Goal: Task Accomplishment & Management: Complete application form

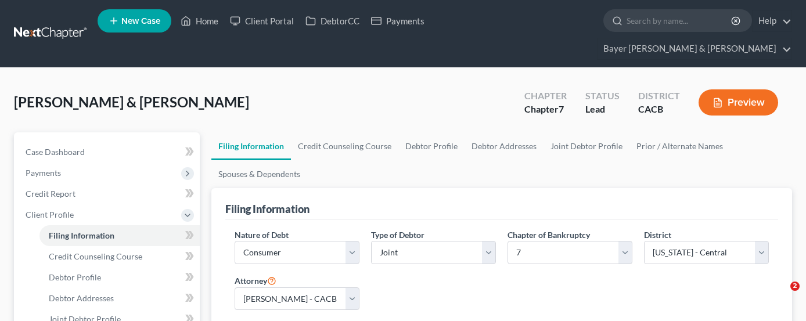
select select "1"
select select "0"
select select "7"
select select "2"
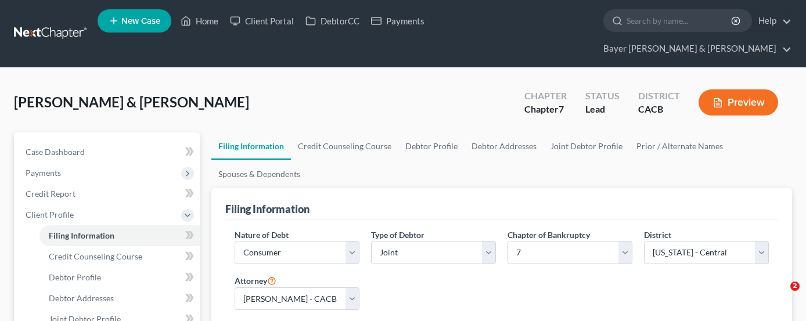
select select "4"
select select "0"
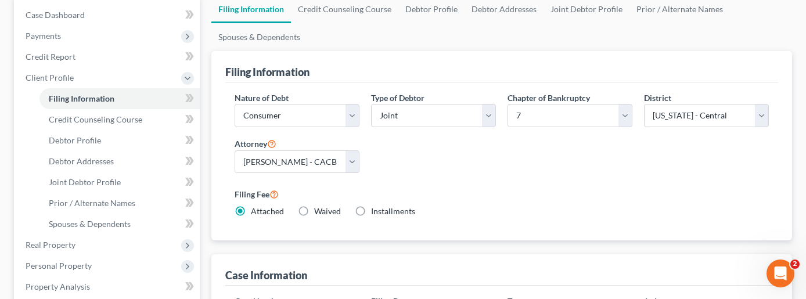
scroll to position [116, 0]
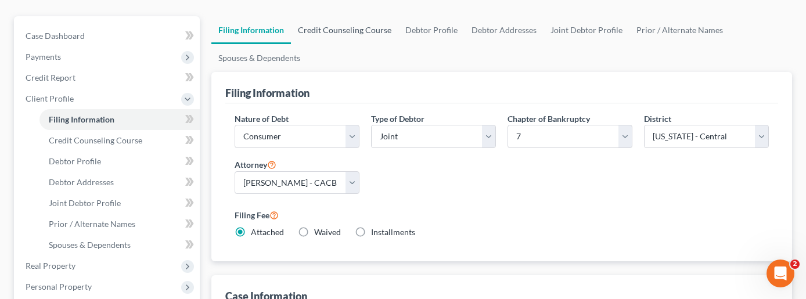
click at [366, 16] on link "Credit Counseling Course" at bounding box center [344, 30] width 107 height 28
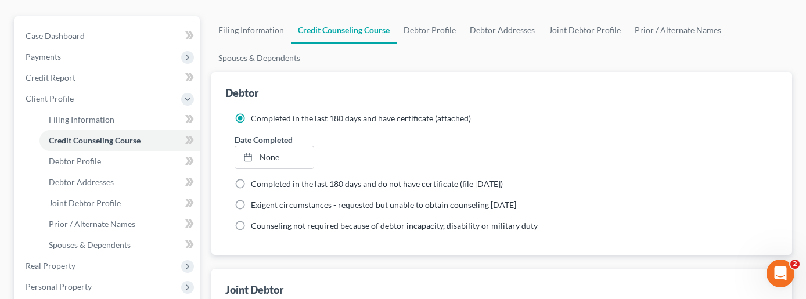
scroll to position [348, 0]
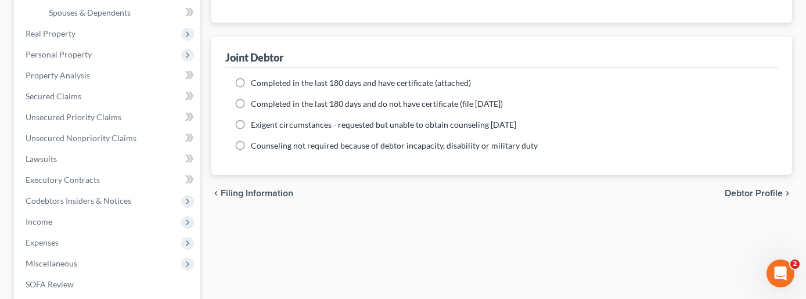
click at [251, 77] on label "Completed in the last 180 days and have certificate (attached)" at bounding box center [361, 83] width 220 height 12
click at [255, 77] on input "Completed in the last 180 days and have certificate (attached)" at bounding box center [259, 81] width 8 height 8
radio input "true"
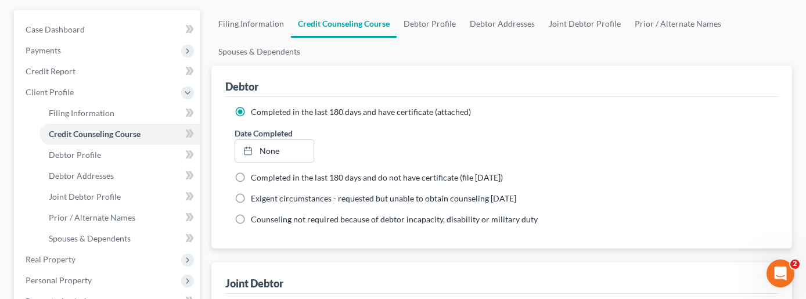
scroll to position [116, 0]
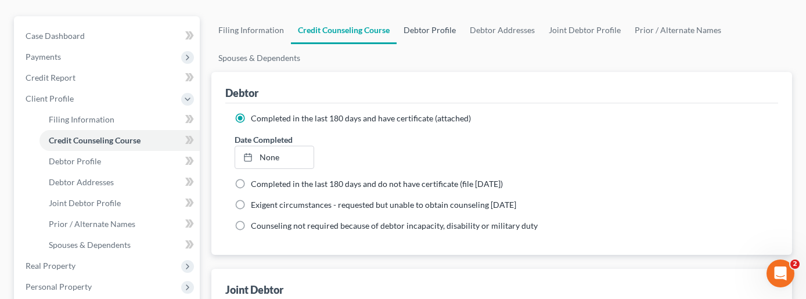
click at [434, 16] on link "Debtor Profile" at bounding box center [429, 30] width 66 height 28
select select "1"
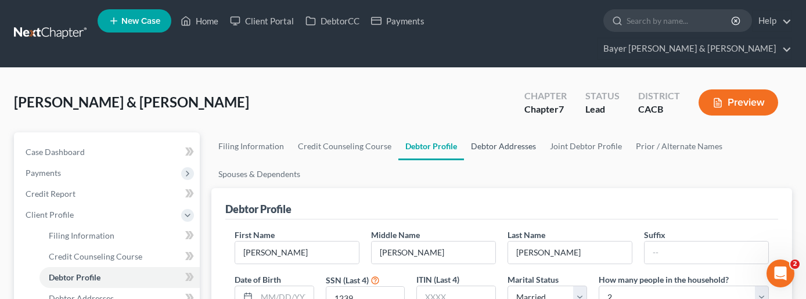
click at [501, 132] on link "Debtor Addresses" at bounding box center [503, 146] width 79 height 28
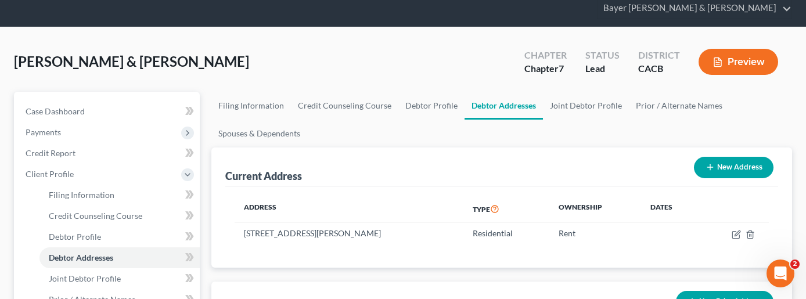
scroll to position [116, 0]
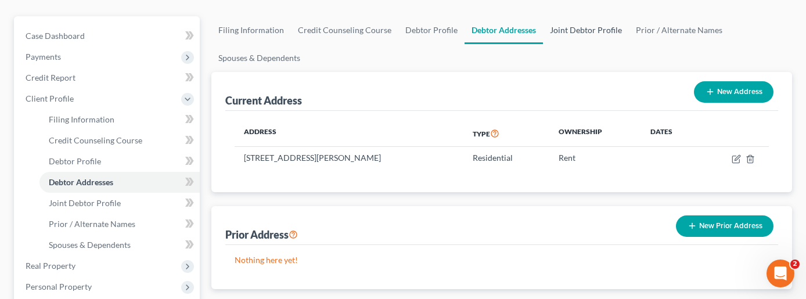
click at [572, 16] on link "Joint Debtor Profile" at bounding box center [586, 30] width 86 height 28
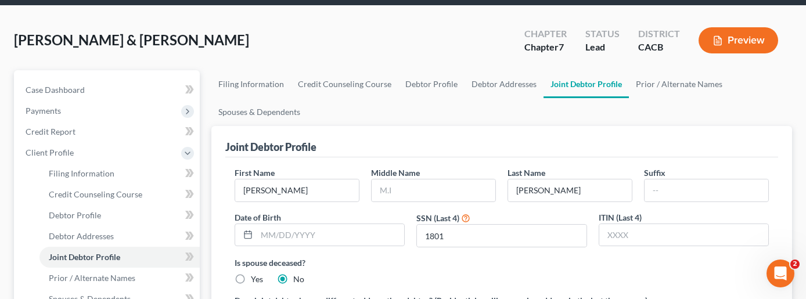
scroll to position [58, 0]
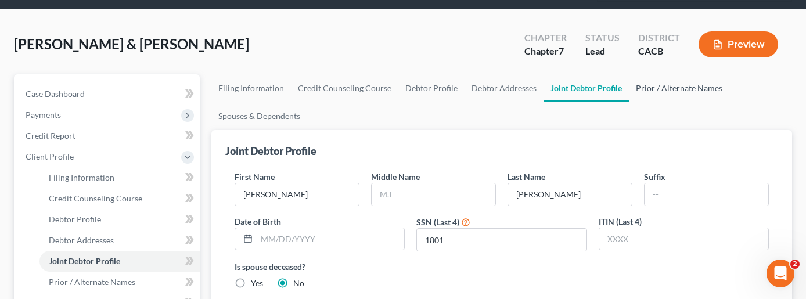
click at [664, 74] on link "Prior / Alternate Names" at bounding box center [679, 88] width 100 height 28
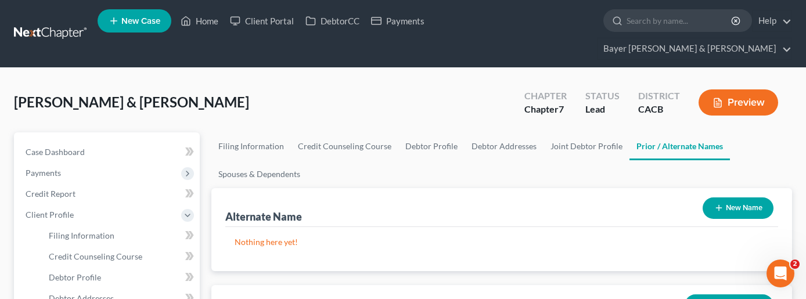
click at [718, 203] on icon "button" at bounding box center [718, 207] width 9 height 9
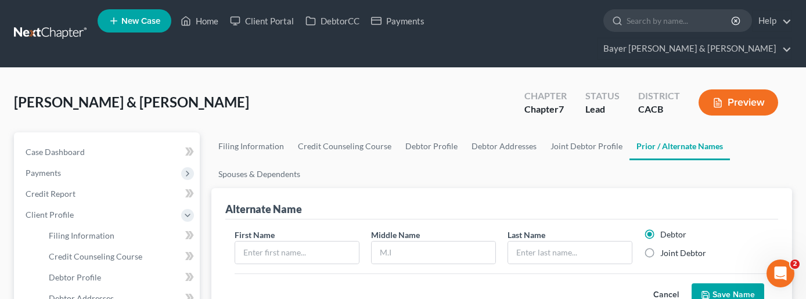
click at [660, 247] on label "Joint Debtor" at bounding box center [683, 253] width 46 height 12
click at [664, 247] on input "Joint Debtor" at bounding box center [668, 251] width 8 height 8
radio input "true"
radio input "false"
click at [345, 241] on input "text" at bounding box center [297, 252] width 124 height 22
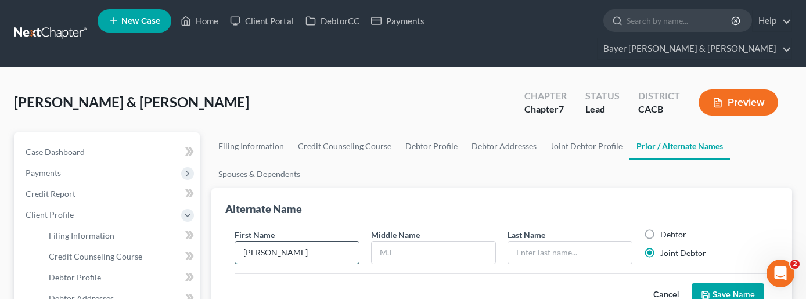
type input "[PERSON_NAME]"
type input "q"
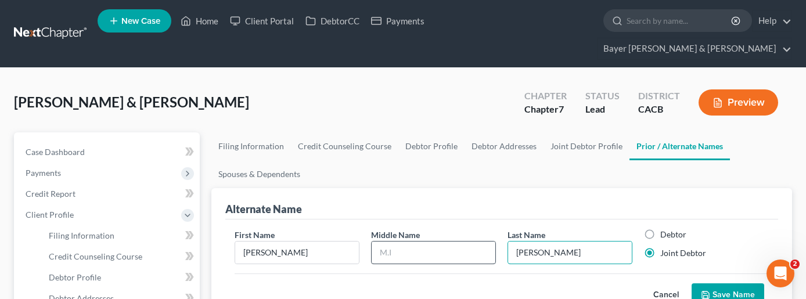
type input "[PERSON_NAME]"
click at [424, 241] on input "text" at bounding box center [433, 252] width 124 height 22
click at [717, 283] on button "Save Name" at bounding box center [727, 295] width 73 height 24
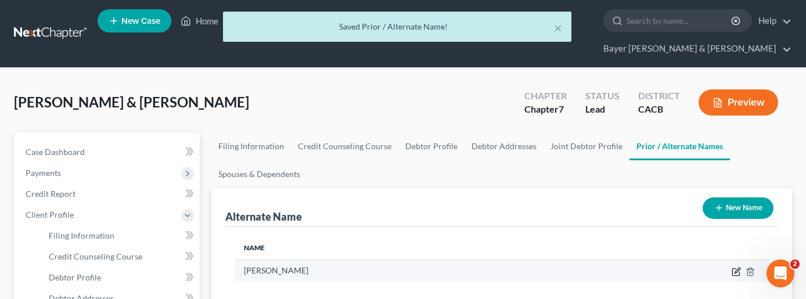
click at [736, 267] on icon at bounding box center [735, 271] width 9 height 9
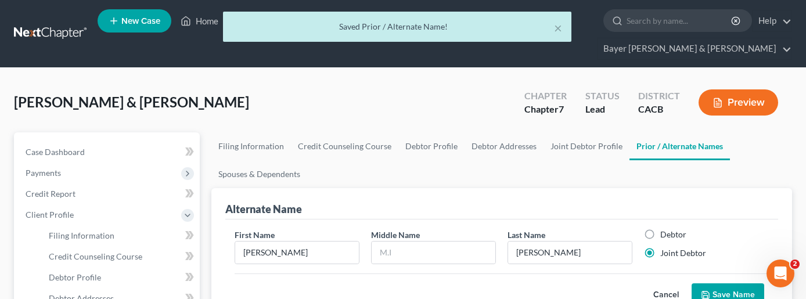
click at [707, 290] on icon "submit" at bounding box center [704, 294] width 9 height 9
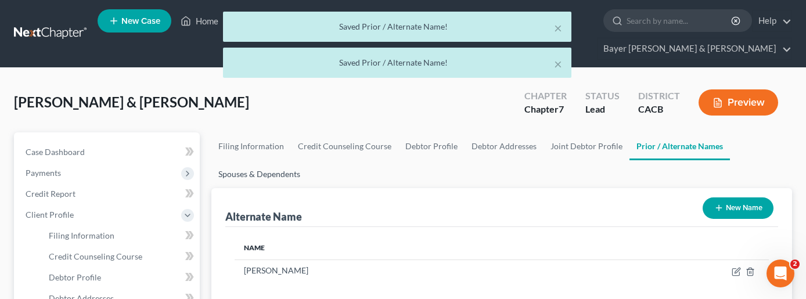
click at [292, 160] on link "Spouses & Dependents" at bounding box center [259, 174] width 96 height 28
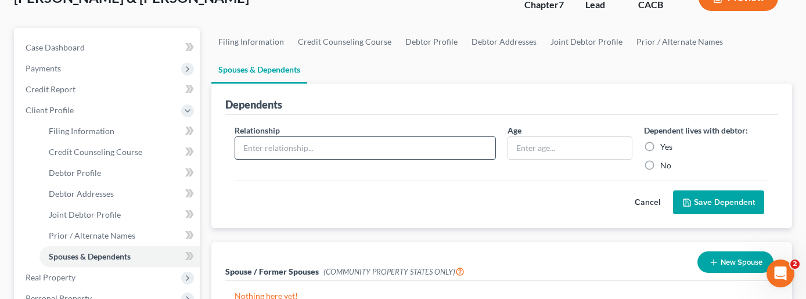
scroll to position [116, 0]
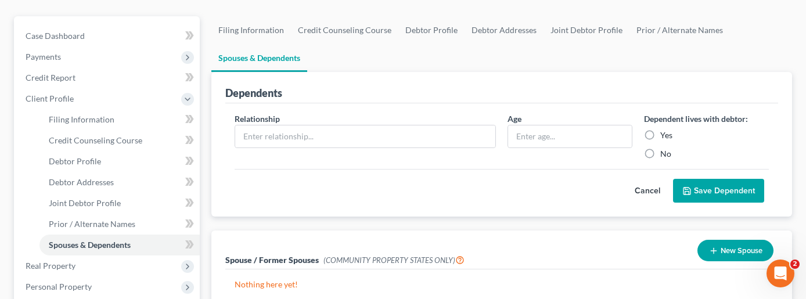
click at [717, 240] on button "New Spouse" at bounding box center [735, 250] width 76 height 21
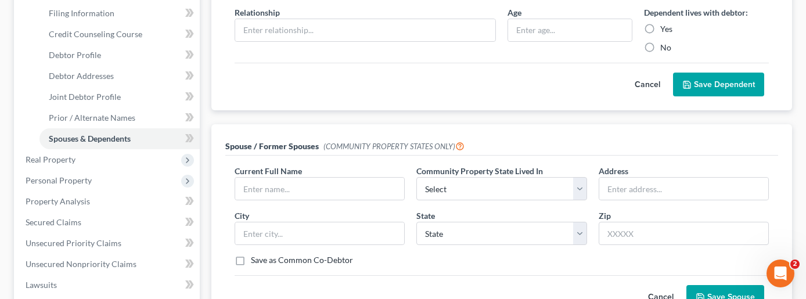
scroll to position [232, 0]
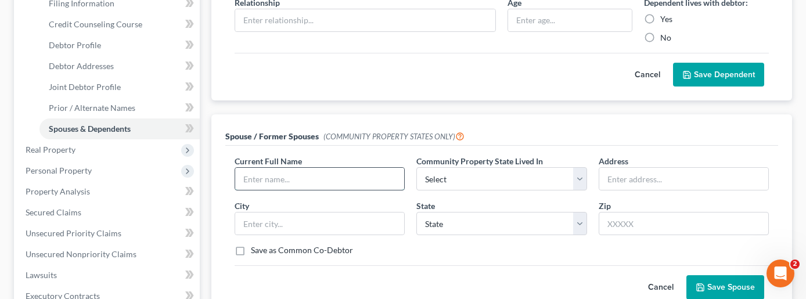
click at [349, 168] on input "text" at bounding box center [319, 179] width 169 height 22
type input "[PERSON_NAME]"
select select "1"
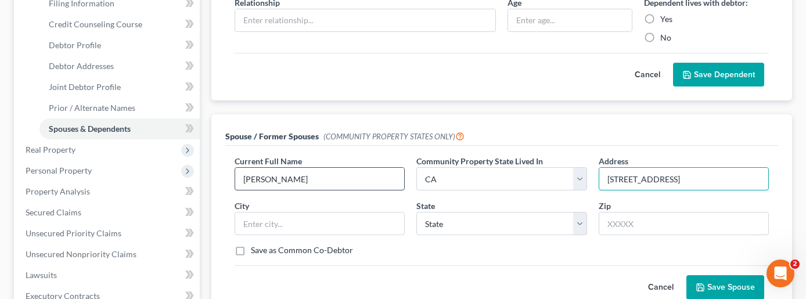
type input "[STREET_ADDRESS]"
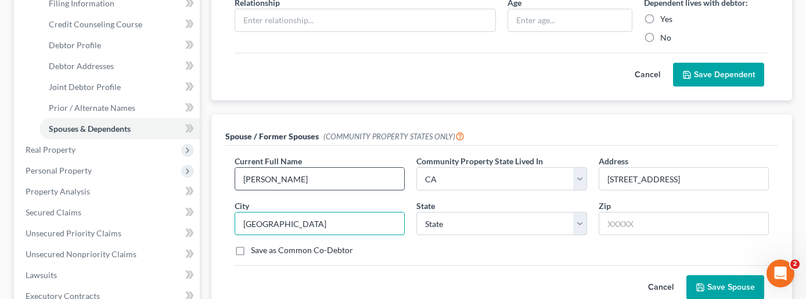
type input "[GEOGRAPHIC_DATA]"
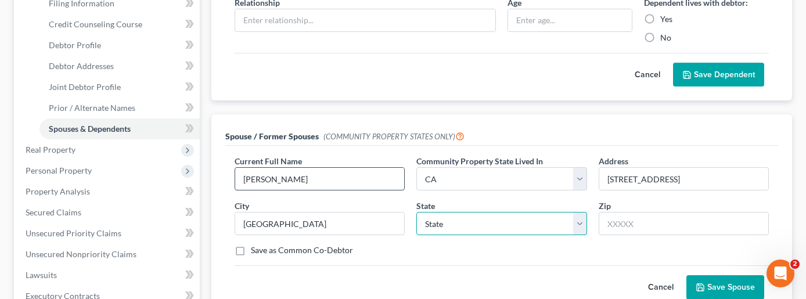
select select "4"
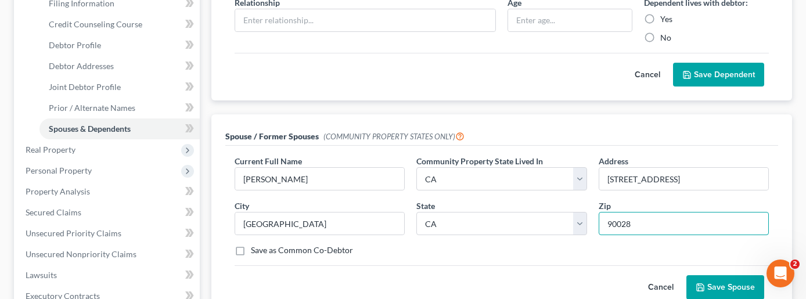
type input "90028"
click at [709, 276] on button "Save Spouse" at bounding box center [725, 287] width 78 height 24
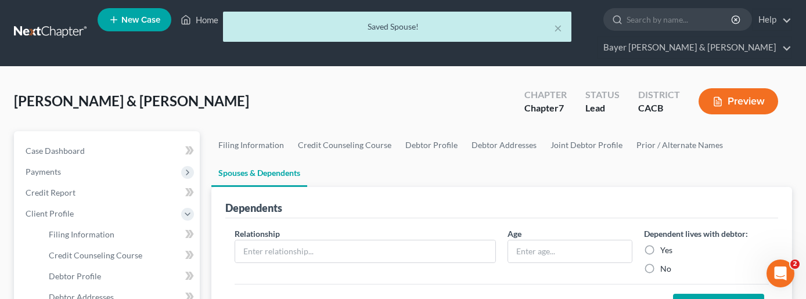
scroll to position [0, 0]
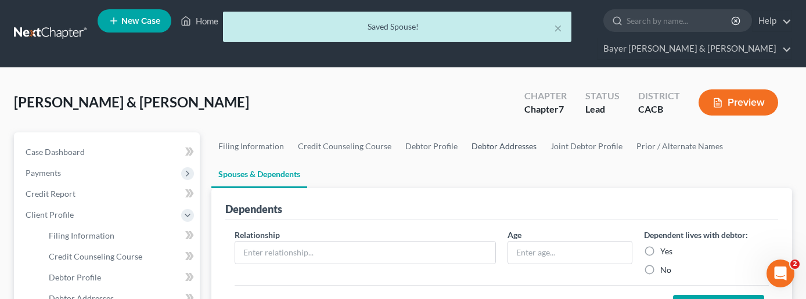
click at [472, 132] on link "Debtor Addresses" at bounding box center [503, 146] width 79 height 28
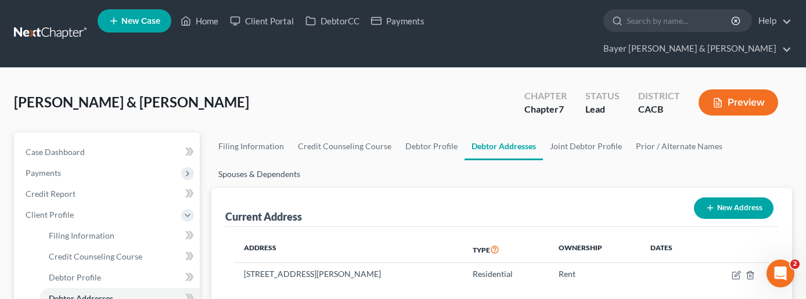
click at [280, 160] on link "Spouses & Dependents" at bounding box center [259, 174] width 96 height 28
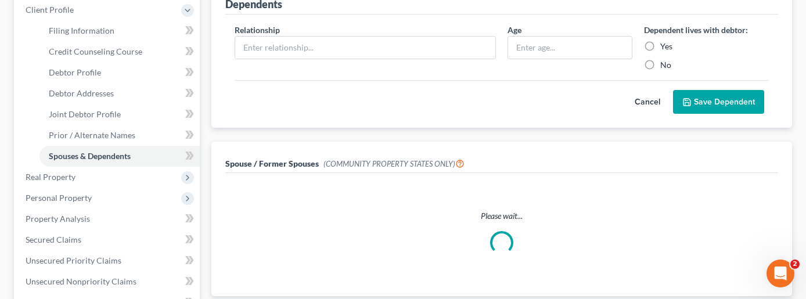
scroll to position [232, 0]
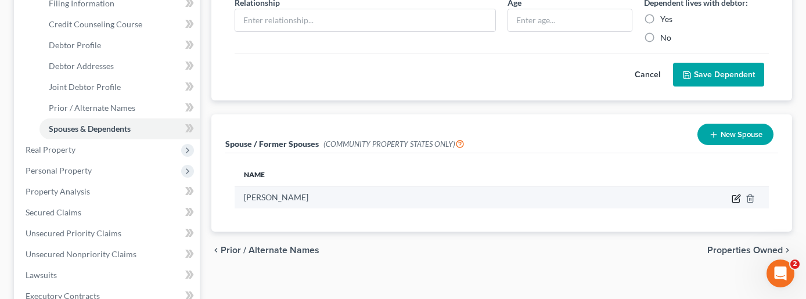
click at [732, 195] on icon "button" at bounding box center [735, 198] width 7 height 7
select select "1"
select select "4"
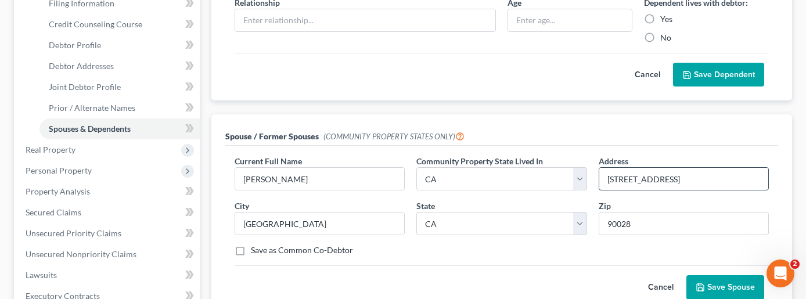
click at [639, 168] on input "[STREET_ADDRESS]" at bounding box center [683, 179] width 169 height 22
type input "[STREET_ADDRESS][PERSON_NAME]"
click at [715, 275] on button "Save Spouse" at bounding box center [725, 287] width 78 height 24
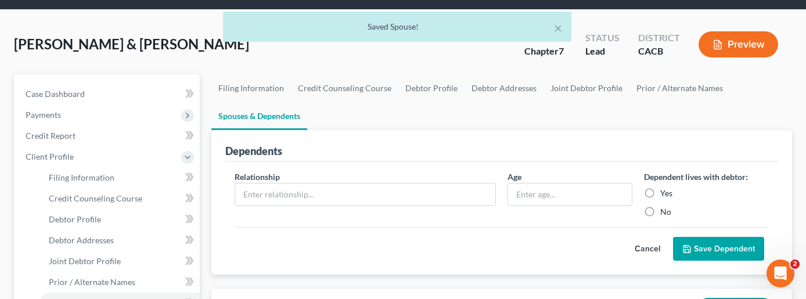
scroll to position [0, 0]
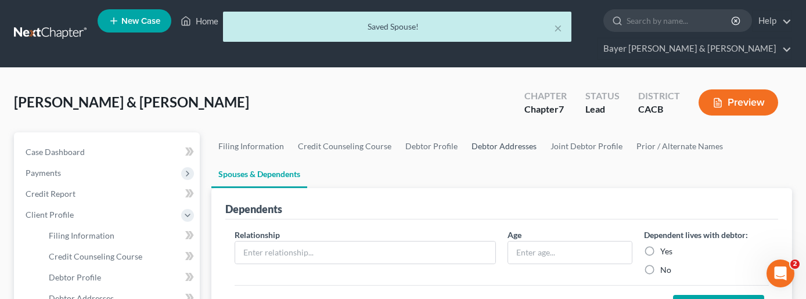
click at [486, 132] on link "Debtor Addresses" at bounding box center [503, 146] width 79 height 28
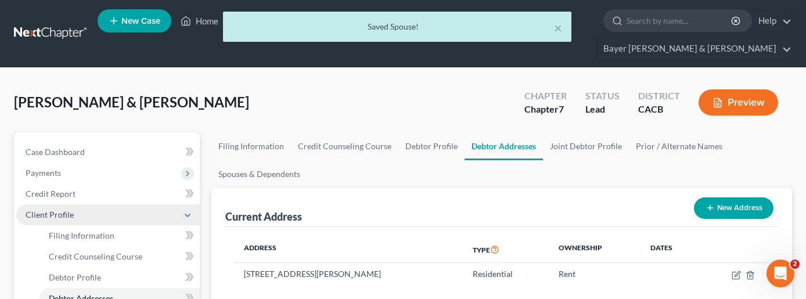
scroll to position [174, 0]
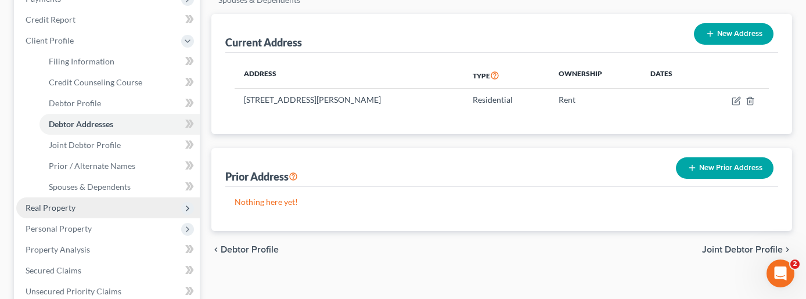
click at [102, 197] on span "Real Property" at bounding box center [107, 207] width 183 height 21
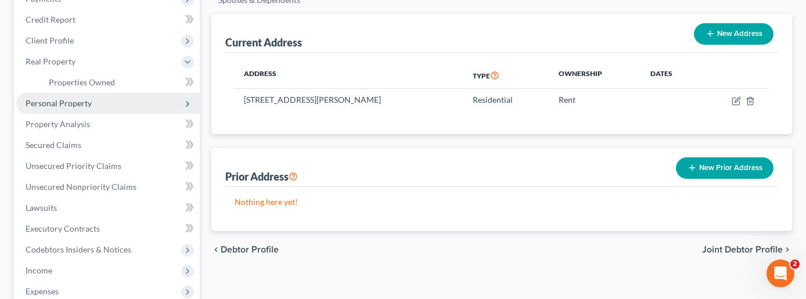
click at [122, 93] on span "Personal Property" at bounding box center [107, 103] width 183 height 21
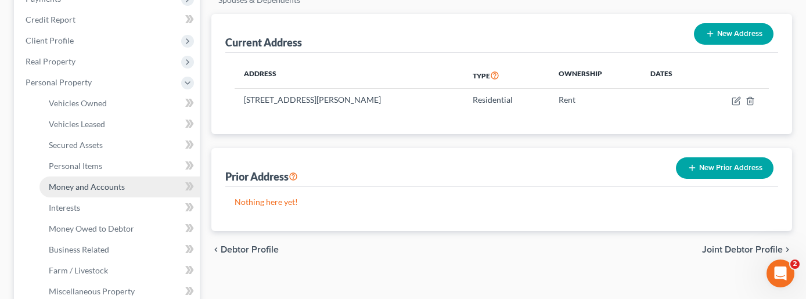
click at [126, 176] on link "Money and Accounts" at bounding box center [119, 186] width 160 height 21
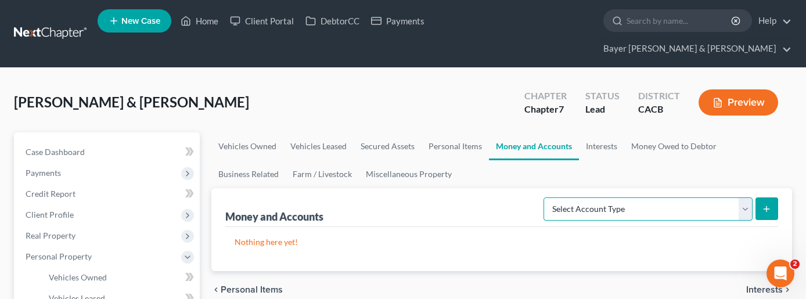
click at [713, 197] on select "Select Account Type Brokerage Cash on Hand Certificates of Deposit Checking Acc…" at bounding box center [647, 208] width 209 height 23
select select "checking"
click at [546, 197] on select "Select Account Type Brokerage Cash on Hand Certificates of Deposit Checking Acc…" at bounding box center [647, 208] width 209 height 23
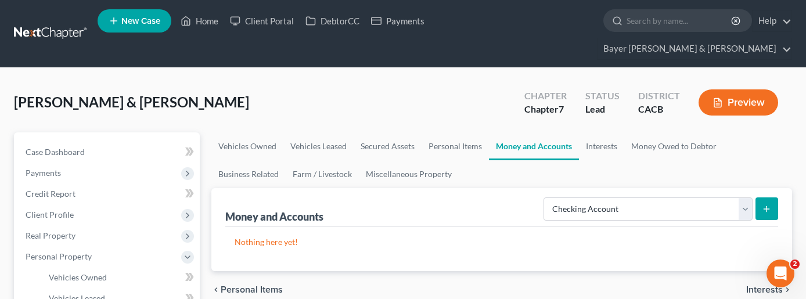
click at [776, 197] on button "submit" at bounding box center [766, 208] width 23 height 23
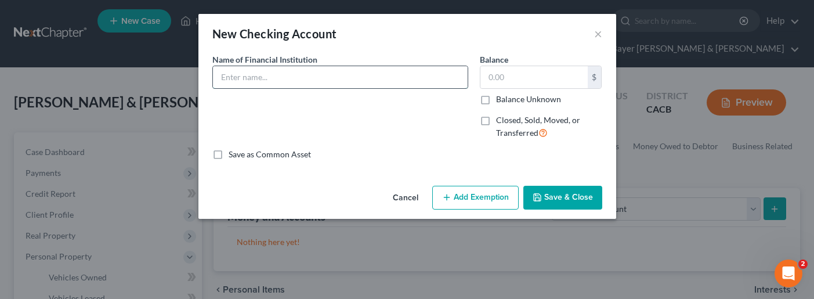
click at [425, 80] on input "text" at bounding box center [340, 77] width 255 height 22
type input "C"
type input "Chase"
type input "112.00"
click at [474, 198] on button "Add Exemption" at bounding box center [475, 198] width 86 height 24
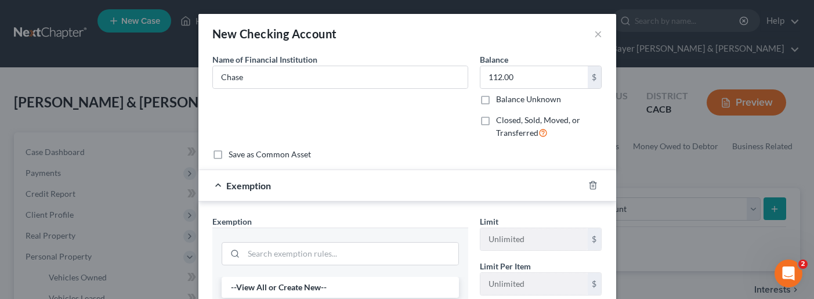
scroll to position [58, 0]
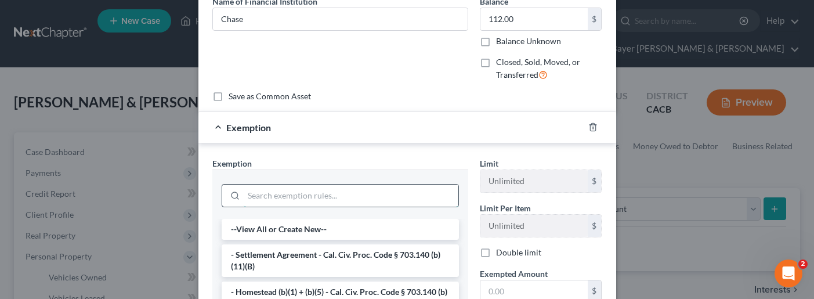
click at [342, 194] on input "search" at bounding box center [351, 196] width 215 height 22
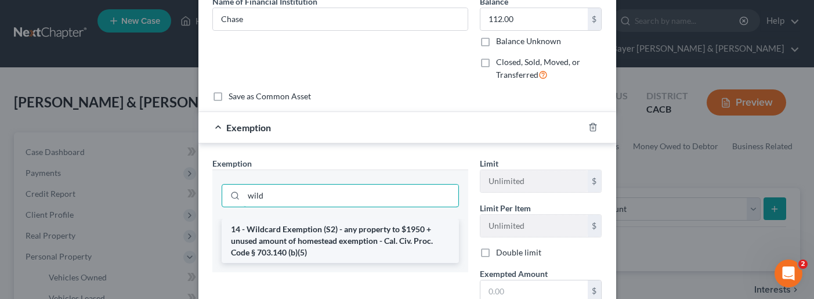
type input "wild"
click at [335, 239] on li "14 - Wildcard Exemption (S2) - any property to $1950 + unused amount of homeste…" at bounding box center [340, 241] width 237 height 44
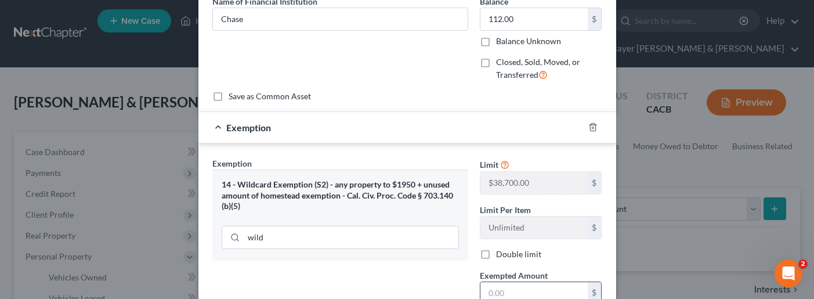
click at [539, 292] on input "text" at bounding box center [534, 293] width 107 height 22
type input "112.00"
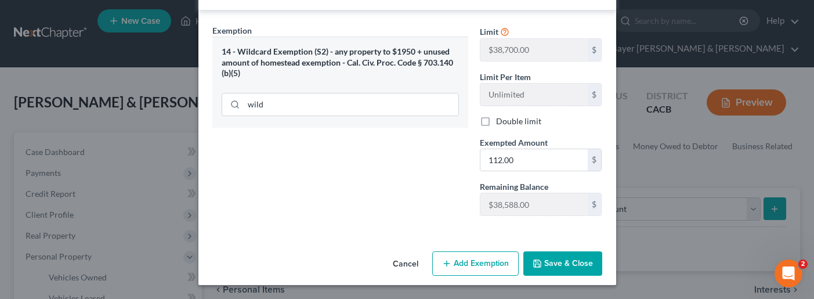
click at [572, 265] on button "Save & Close" at bounding box center [562, 263] width 79 height 24
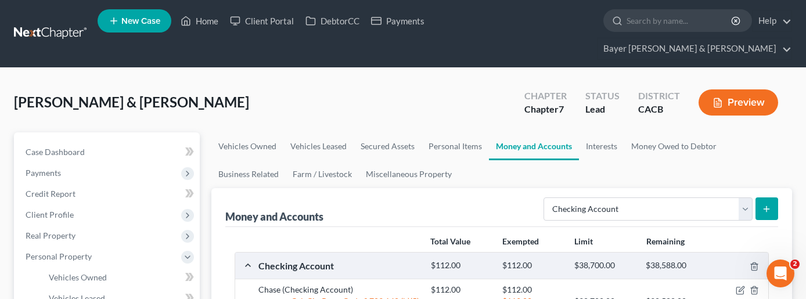
click at [763, 204] on icon "submit" at bounding box center [765, 208] width 9 height 9
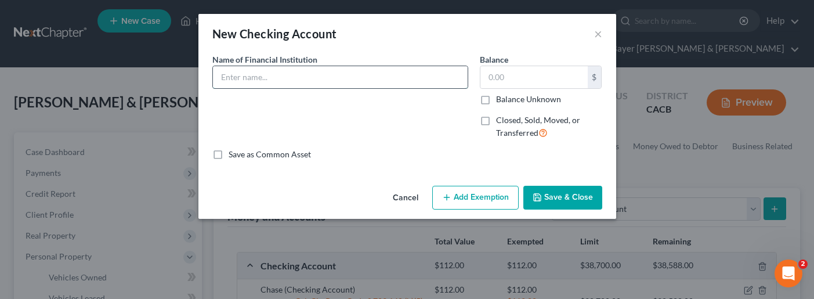
click at [349, 78] on input "text" at bounding box center [340, 77] width 255 height 22
type input "Chase"
type input "92.00"
drag, startPoint x: 478, startPoint y: 200, endPoint x: 443, endPoint y: 211, distance: 37.1
click at [478, 200] on button "Add Exemption" at bounding box center [475, 198] width 86 height 24
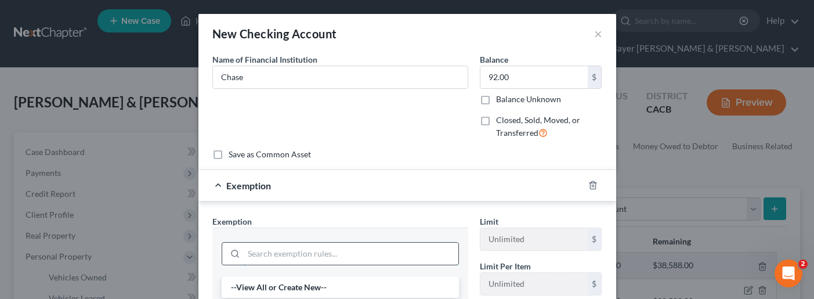
click at [301, 251] on input "search" at bounding box center [351, 254] width 215 height 22
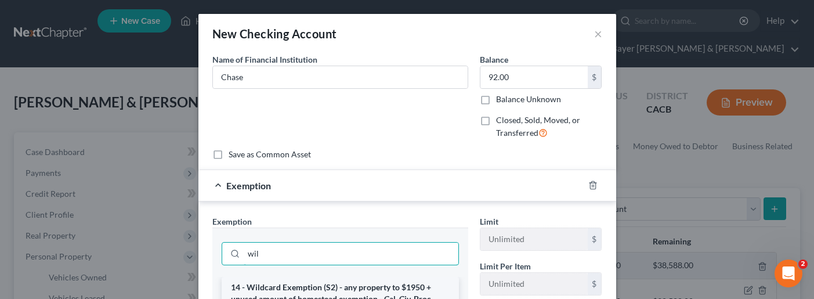
type input "wil"
click at [330, 294] on li "14 - Wildcard Exemption (S2) - any property to $1950 + unused amount of homeste…" at bounding box center [340, 299] width 237 height 44
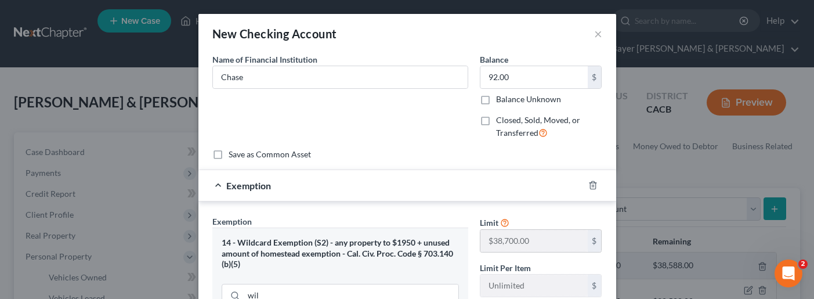
scroll to position [116, 0]
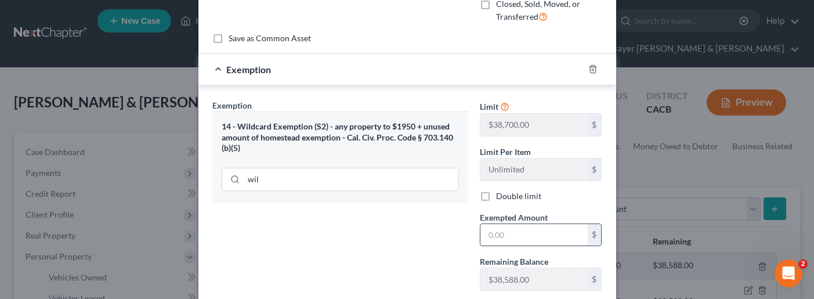
click at [512, 233] on input "text" at bounding box center [534, 235] width 107 height 22
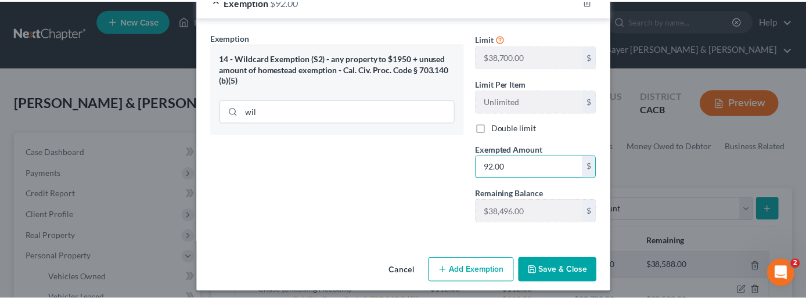
scroll to position [191, 0]
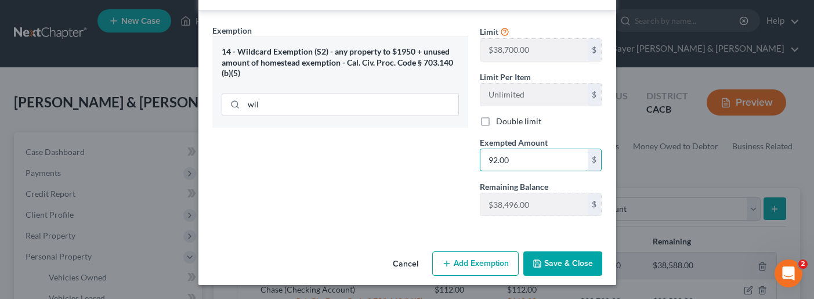
type input "92.00"
click at [560, 268] on button "Save & Close" at bounding box center [562, 263] width 79 height 24
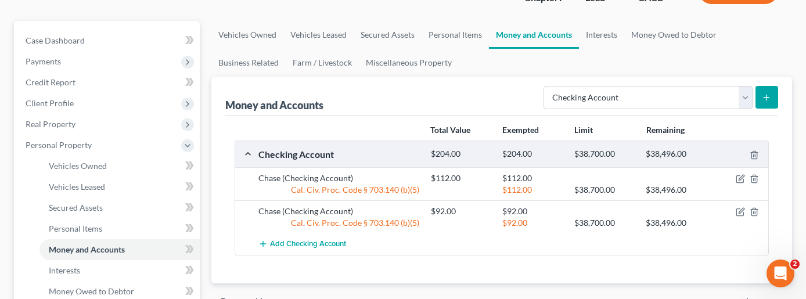
scroll to position [116, 0]
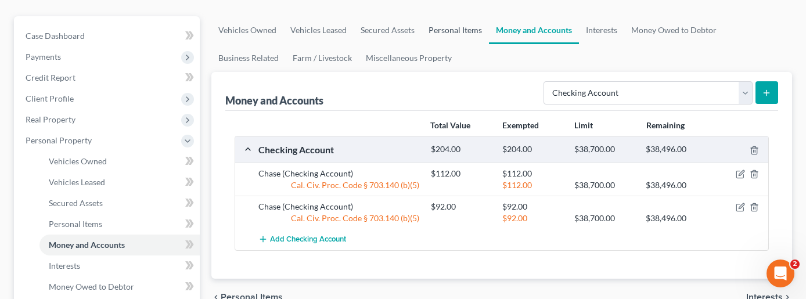
click at [454, 16] on link "Personal Items" at bounding box center [454, 30] width 67 height 28
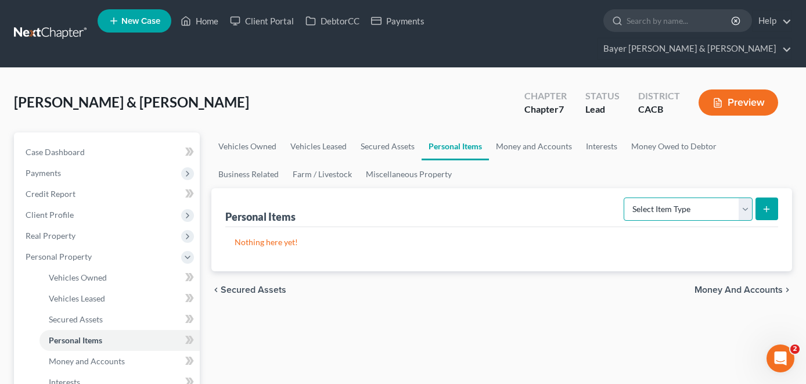
click at [741, 197] on select "Select Item Type Clothing Collectibles Of Value Electronics Firearms Household …" at bounding box center [687, 208] width 129 height 23
select select "household_goods"
click at [624, 197] on select "Select Item Type Clothing Collectibles Of Value Electronics Firearms Household …" at bounding box center [687, 208] width 129 height 23
click at [770, 197] on button "submit" at bounding box center [766, 208] width 23 height 23
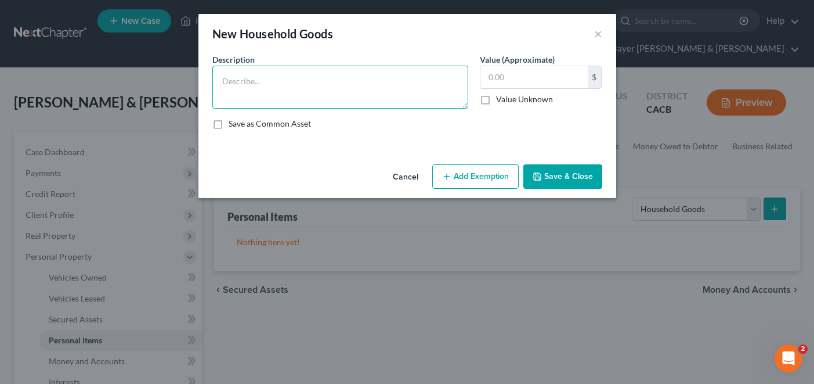
click at [352, 84] on textarea at bounding box center [340, 87] width 256 height 43
type textarea "Household Goods and Furnishings"
type input "700.00"
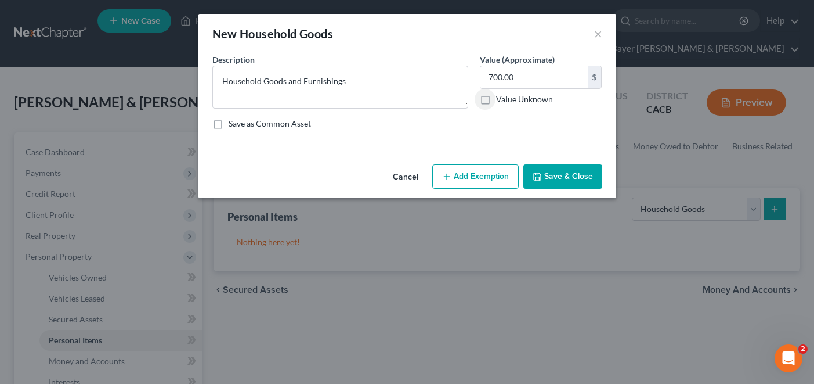
click at [470, 175] on button "Add Exemption" at bounding box center [475, 176] width 86 height 24
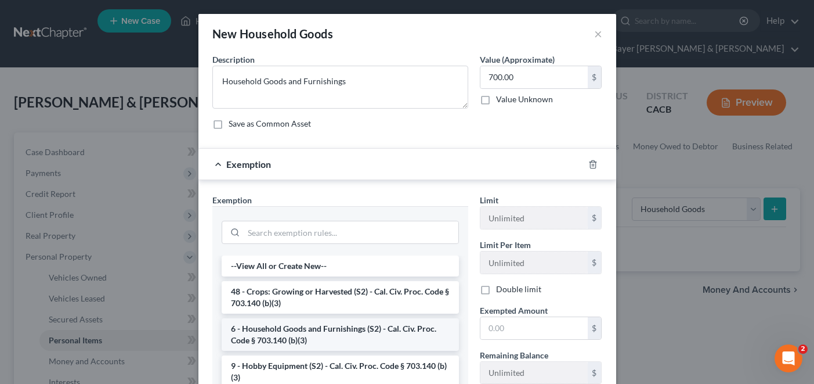
click at [303, 320] on li "6 - Household Goods and Furnishings (S2) - Cal. Civ. Proc. Code § 703.140 (b)(3)" at bounding box center [340, 334] width 237 height 32
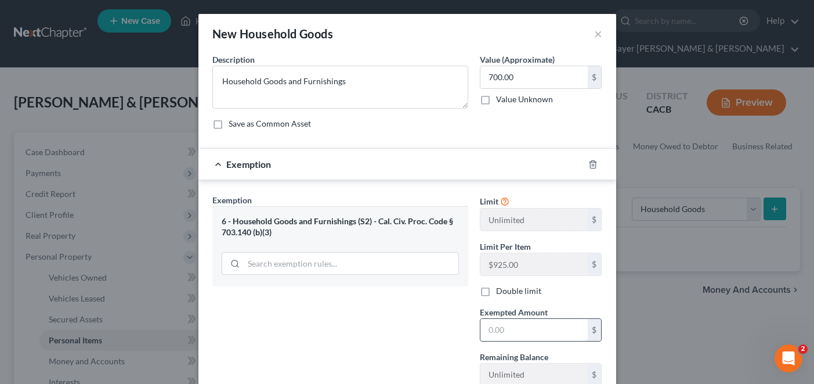
click at [518, 320] on input "text" at bounding box center [534, 330] width 107 height 22
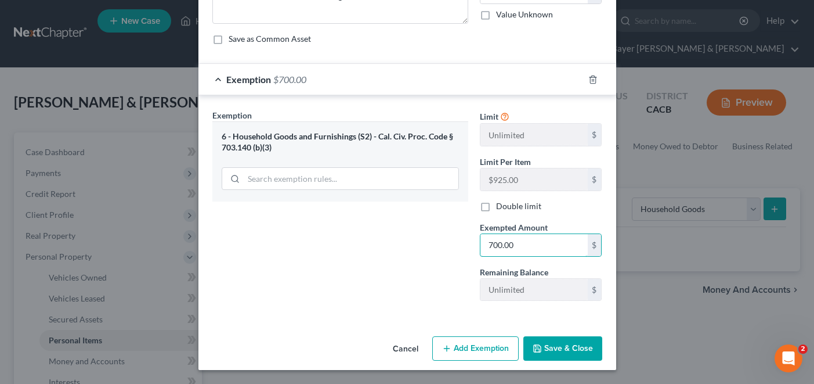
type input "700.00"
click at [561, 320] on button "Save & Close" at bounding box center [562, 348] width 79 height 24
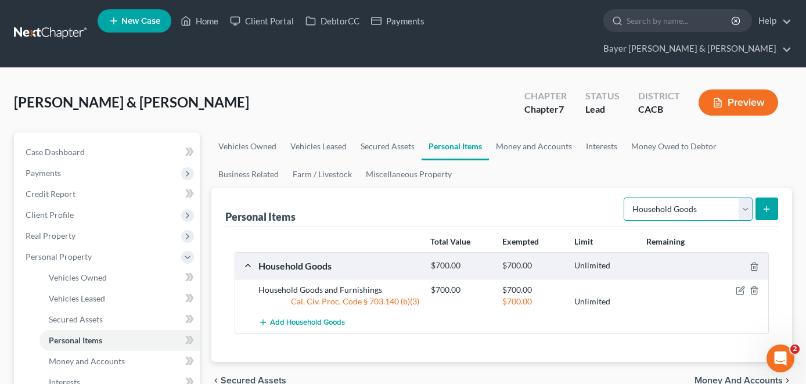
drag, startPoint x: 748, startPoint y: 187, endPoint x: 721, endPoint y: 189, distance: 27.3
click at [748, 197] on select "Select Item Type Clothing Collectibles Of Value Electronics Firearms Household …" at bounding box center [687, 208] width 129 height 23
select select "clothing"
click at [624, 197] on select "Select Item Type Clothing Collectibles Of Value Electronics Firearms Household …" at bounding box center [687, 208] width 129 height 23
click at [770, 204] on icon "submit" at bounding box center [765, 208] width 9 height 9
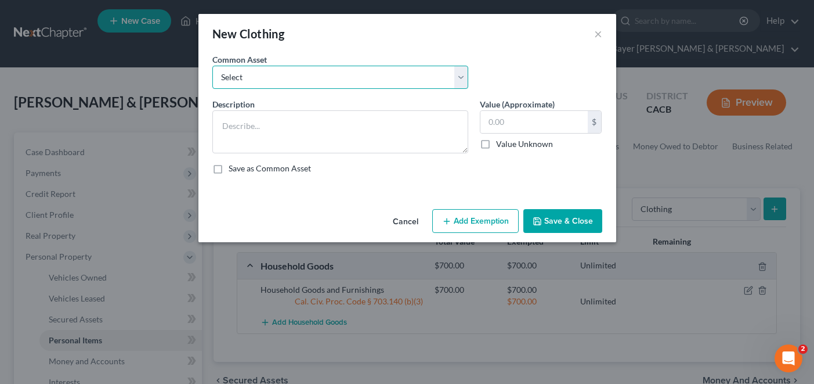
drag, startPoint x: 327, startPoint y: 75, endPoint x: 322, endPoint y: 88, distance: 13.3
click at [327, 75] on select "Select Clothing" at bounding box center [340, 77] width 256 height 23
select select "0"
click at [212, 66] on select "Select Clothing" at bounding box center [340, 77] width 256 height 23
type textarea "Clothing"
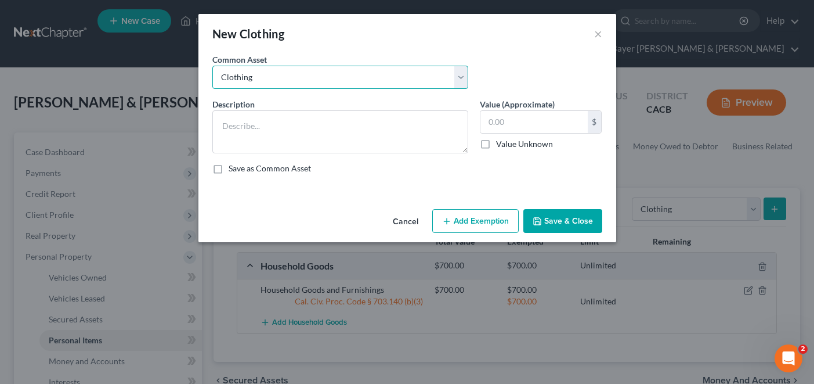
type input "1,000.00"
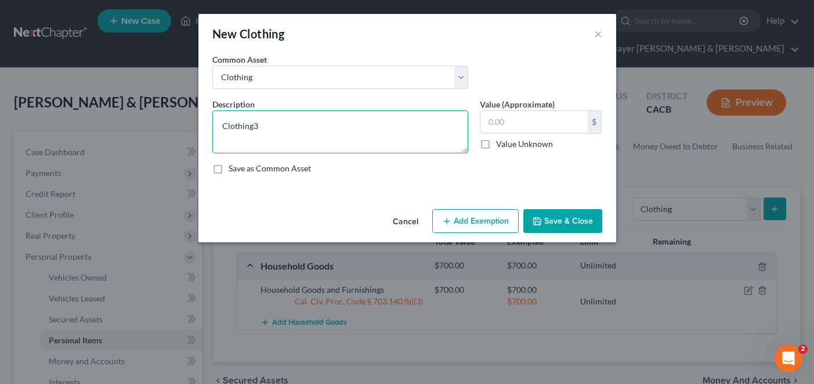
type textarea "Clothing"
type input "3,000.00"
click at [467, 218] on button "Add Exemption" at bounding box center [475, 221] width 86 height 24
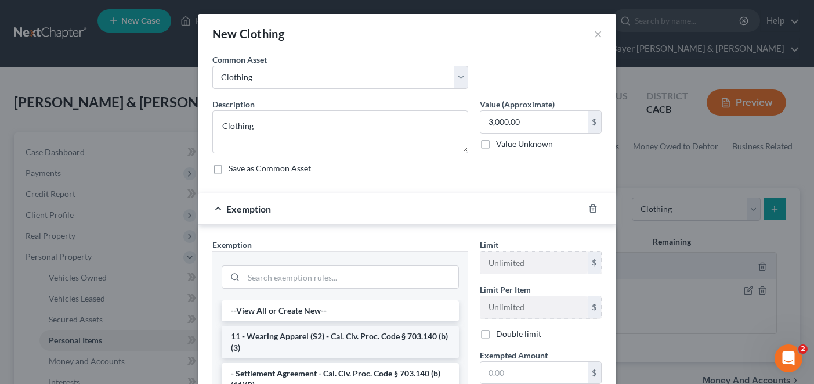
click at [364, 320] on li "11 - Wearing Apparel (S2) - Cal. Civ. Proc. Code § 703.140 (b)(3)" at bounding box center [340, 342] width 237 height 32
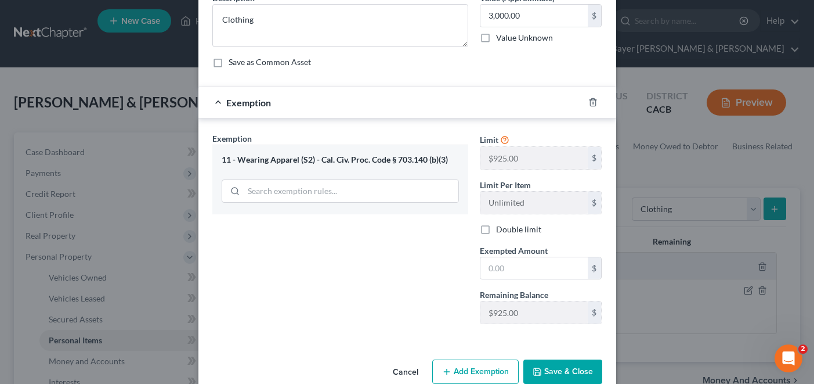
scroll to position [116, 0]
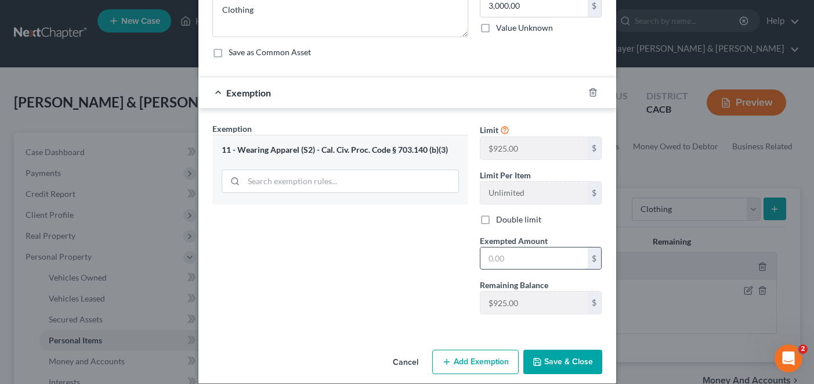
click at [523, 259] on input "text" at bounding box center [534, 258] width 107 height 22
type input "3,000.00"
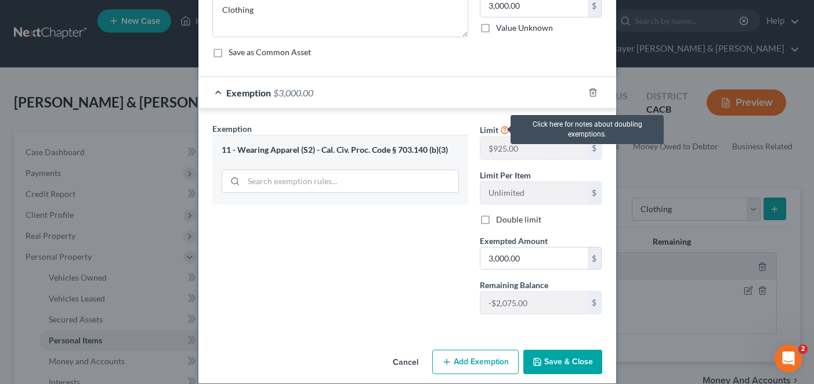
click at [500, 127] on icon at bounding box center [504, 129] width 9 height 11
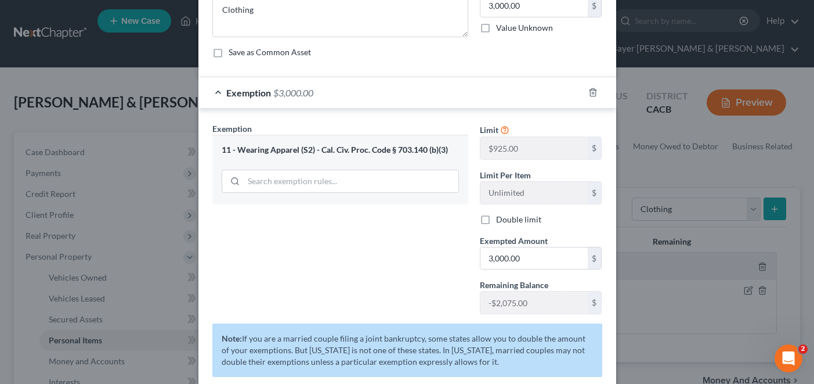
click at [396, 231] on div "Exemption Set must be selected for CA. Exemption * 11 - Wearing Apparel (S2) - …" at bounding box center [341, 222] width 268 height 201
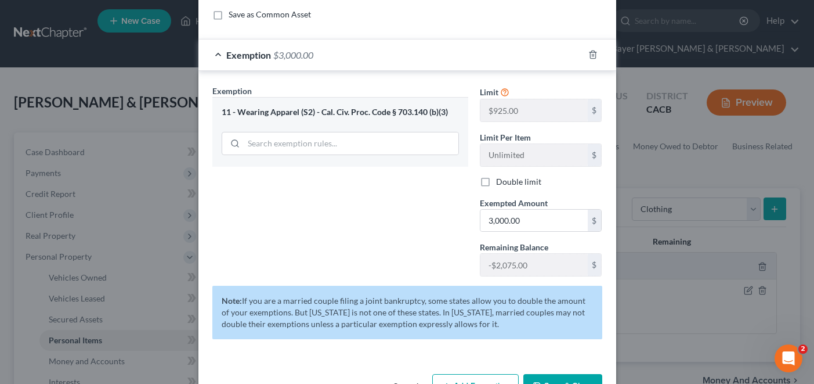
scroll to position [174, 0]
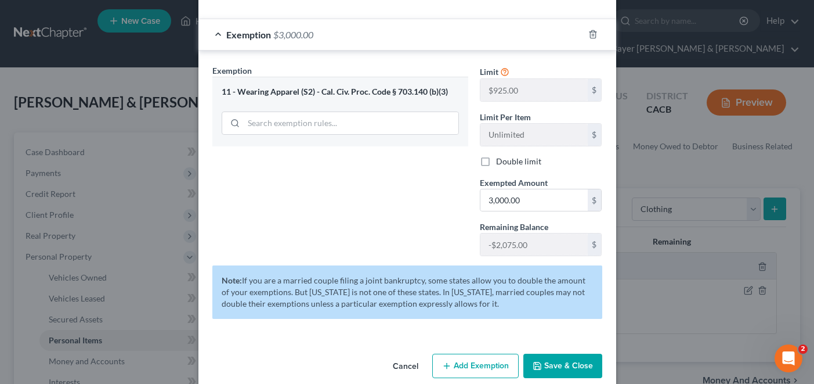
click at [395, 194] on div "Exemption Set must be selected for CA. Exemption * 11 - Wearing Apparel (S2) - …" at bounding box center [341, 164] width 268 height 201
click at [566, 320] on button "Save & Close" at bounding box center [562, 365] width 79 height 24
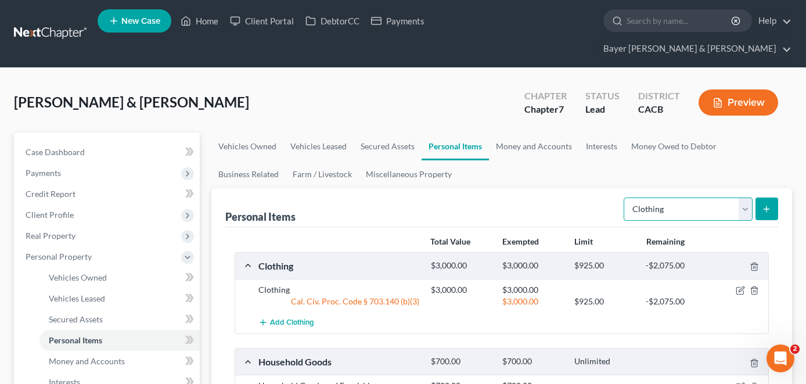
drag, startPoint x: 749, startPoint y: 194, endPoint x: 684, endPoint y: 182, distance: 65.5
click at [749, 197] on select "Select Item Type Clothing Collectibles Of Value Electronics Firearms Household …" at bounding box center [687, 208] width 129 height 23
select select "electronics"
click at [624, 197] on select "Select Item Type Clothing Collectibles Of Value Electronics Firearms Household …" at bounding box center [687, 208] width 129 height 23
click at [761, 204] on icon "submit" at bounding box center [765, 208] width 9 height 9
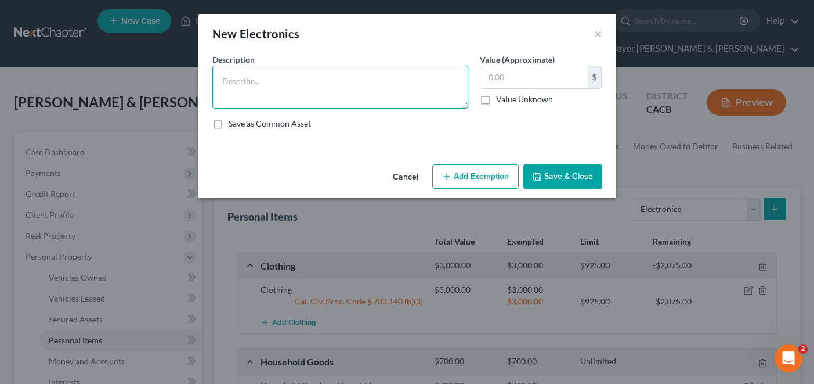
click at [284, 86] on textarea at bounding box center [340, 87] width 256 height 43
type textarea "TV = $200.00 iPad = $300.00 Cell phones = $600.00 Laptop = $350.00"
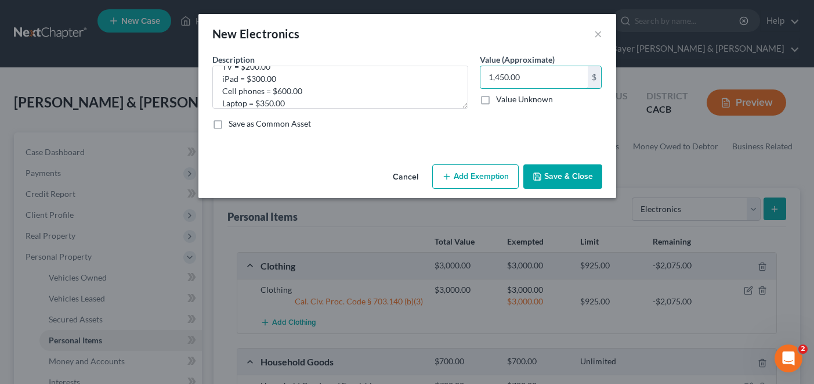
type input "1,450.00"
click at [508, 172] on button "Add Exemption" at bounding box center [475, 176] width 86 height 24
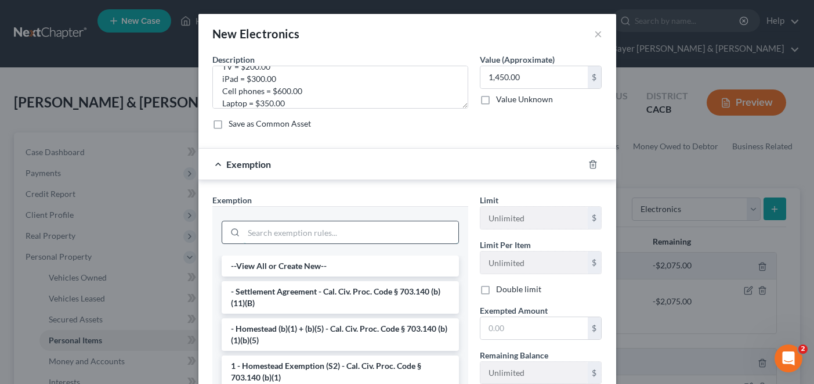
click at [310, 232] on input "search" at bounding box center [351, 232] width 215 height 22
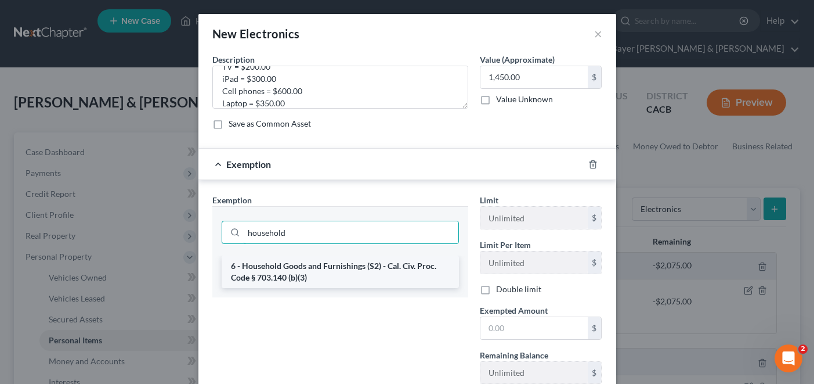
type input "household"
click at [341, 278] on li "6 - Household Goods and Furnishings (S2) - Cal. Civ. Proc. Code § 703.140 (b)(3)" at bounding box center [340, 271] width 237 height 32
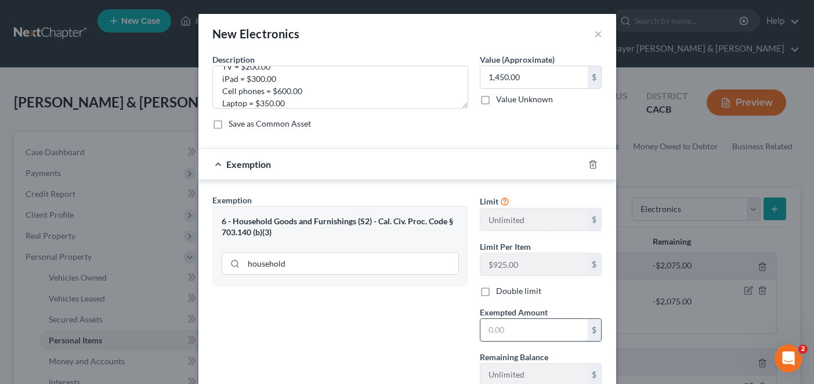
click at [515, 320] on input "text" at bounding box center [534, 330] width 107 height 22
click at [510, 320] on input "text" at bounding box center [534, 330] width 107 height 22
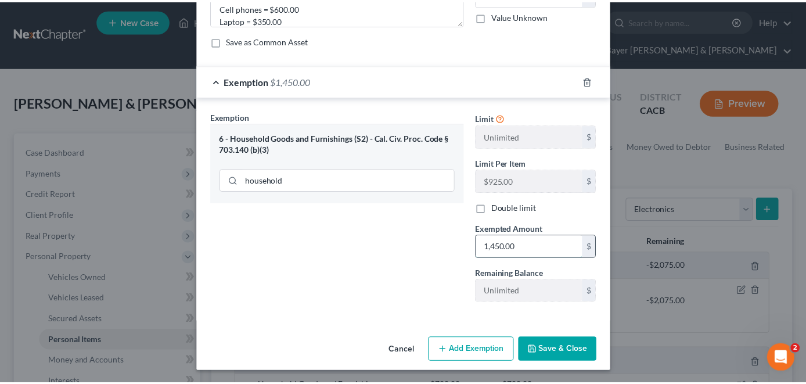
scroll to position [85, 0]
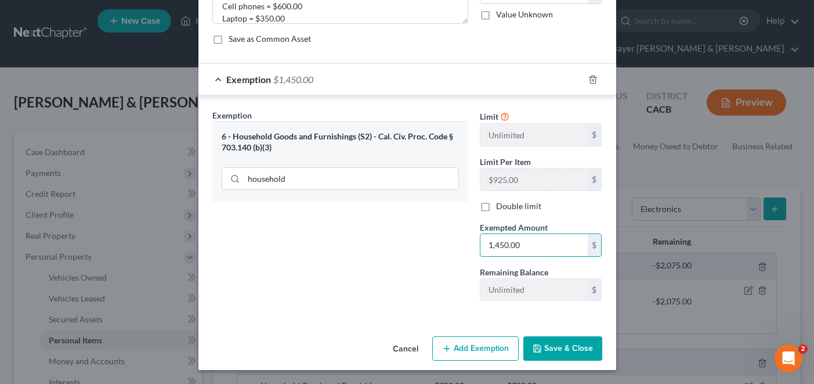
type input "1,450.00"
click at [557, 320] on button "Save & Close" at bounding box center [562, 348] width 79 height 24
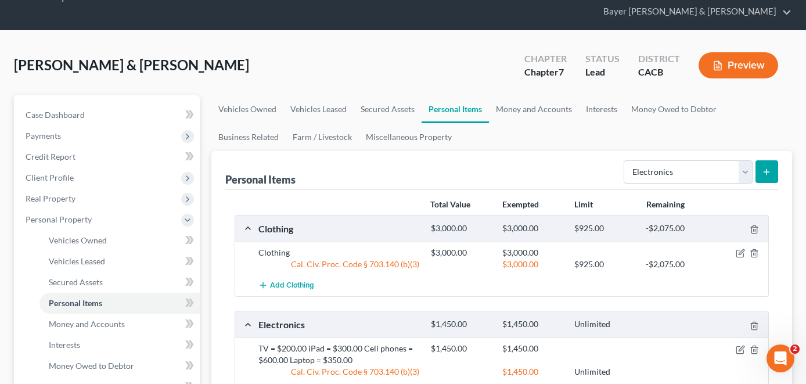
scroll to position [58, 0]
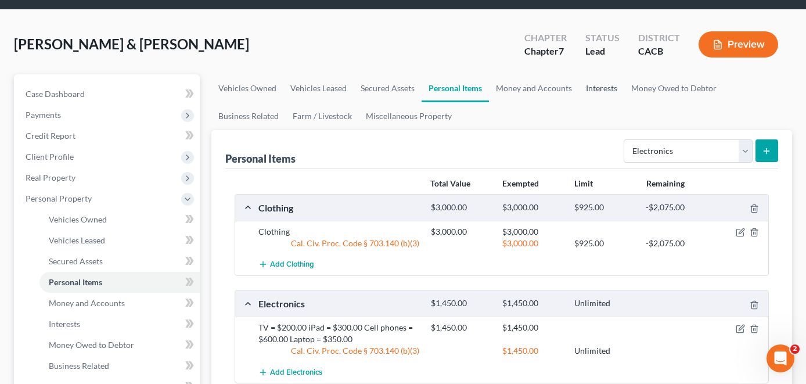
click at [600, 74] on link "Interests" at bounding box center [601, 88] width 45 height 28
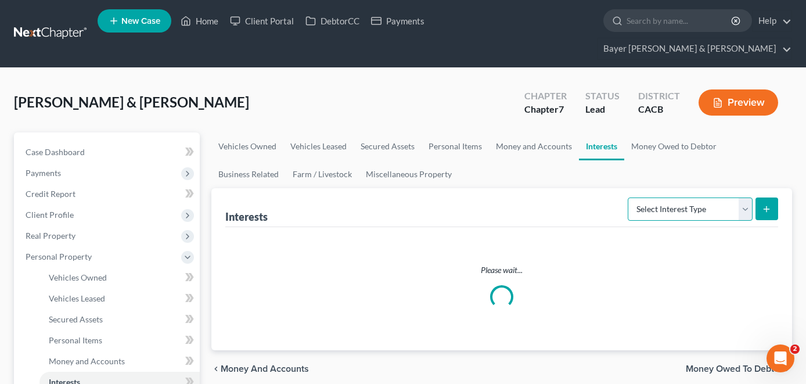
click at [707, 197] on select "Select Interest Type 401K Annuity Bond Education IRA Government Bond Government…" at bounding box center [689, 208] width 125 height 23
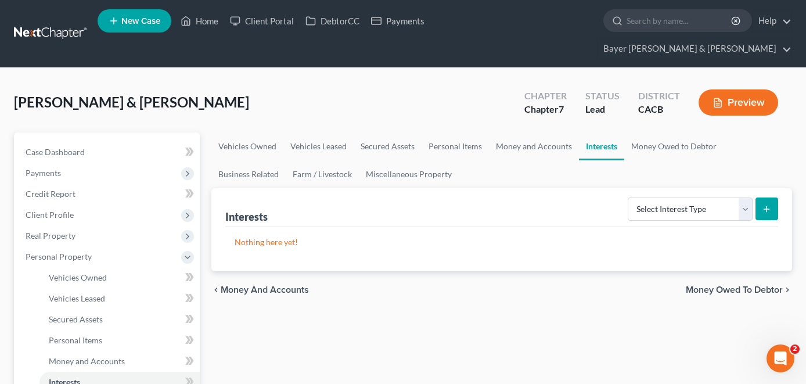
click at [620, 160] on ul "Vehicles Owned Vehicles Leased Secured Assets Personal Items Money and Accounts…" at bounding box center [501, 160] width 580 height 56
click at [683, 197] on select "Select Interest Type 401K Annuity Bond Education IRA Government Bond Government…" at bounding box center [689, 208] width 125 height 23
select select "term_life_insurance"
click at [629, 197] on select "Select Interest Type 401K Annuity Bond Education IRA Government Bond Government…" at bounding box center [689, 208] width 125 height 23
click at [766, 206] on line "submit" at bounding box center [766, 208] width 0 height 5
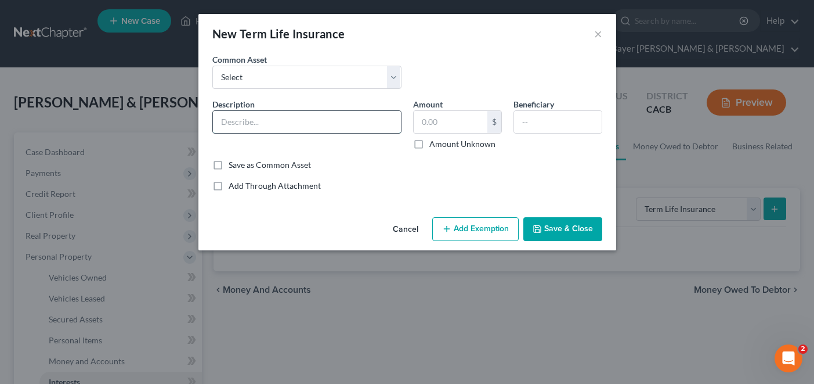
click at [329, 113] on input "text" at bounding box center [307, 122] width 188 height 22
type input "Farmers Insurance"
type input "0.00"
click at [313, 119] on input "Farmers Insurance" at bounding box center [307, 122] width 188 height 22
click at [405, 225] on button "Cancel" at bounding box center [406, 229] width 44 height 23
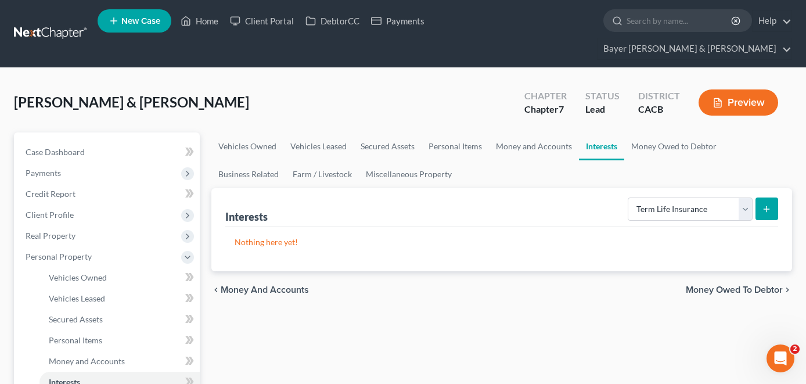
click at [738, 89] on button "Preview" at bounding box center [738, 102] width 80 height 26
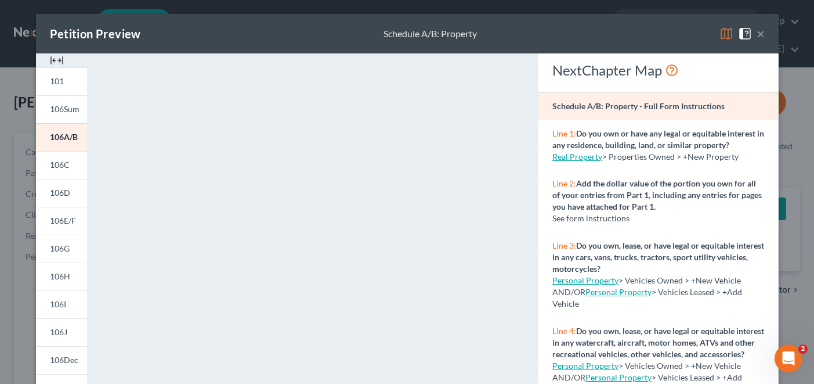
click at [757, 35] on button "×" at bounding box center [761, 34] width 8 height 14
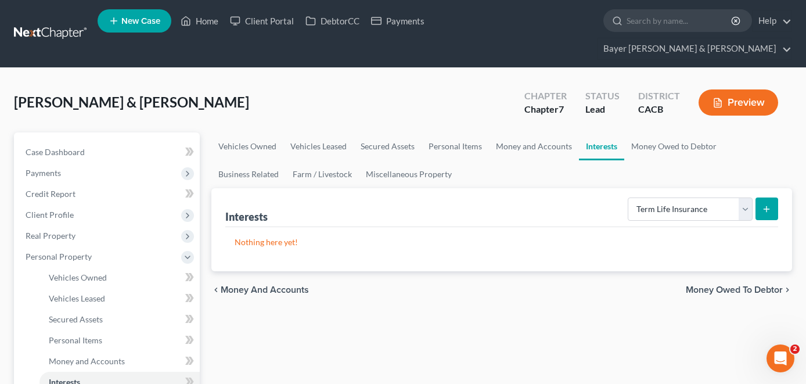
click at [759, 197] on button "submit" at bounding box center [766, 208] width 23 height 23
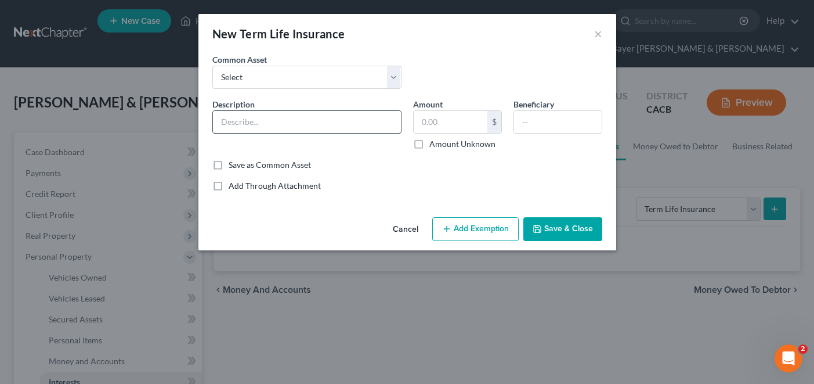
click at [254, 124] on input "text" at bounding box center [307, 122] width 188 height 22
type input "Farmers Renters Insurance"
type input "0.00"
click at [563, 226] on button "Save & Close" at bounding box center [562, 229] width 79 height 24
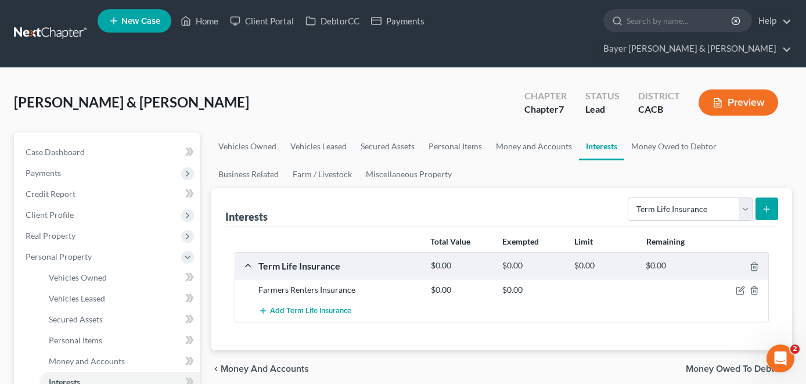
click at [754, 89] on button "Preview" at bounding box center [738, 102] width 80 height 26
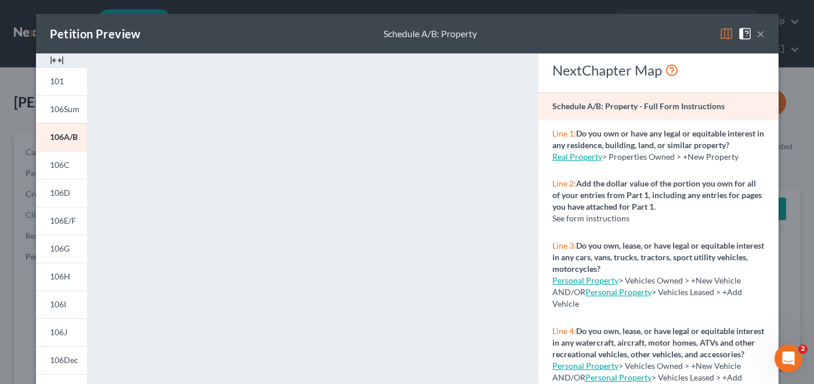
click at [762, 34] on div "Petition Preview Schedule A/B: Property ×" at bounding box center [407, 33] width 743 height 39
click at [760, 36] on button "×" at bounding box center [761, 34] width 8 height 14
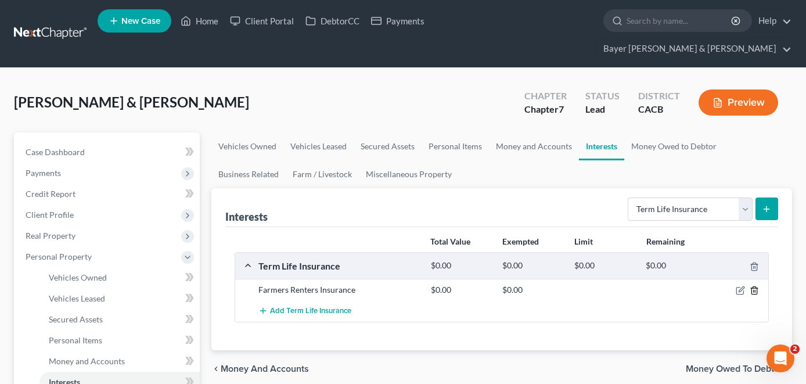
click at [752, 286] on icon "button" at bounding box center [753, 290] width 9 height 9
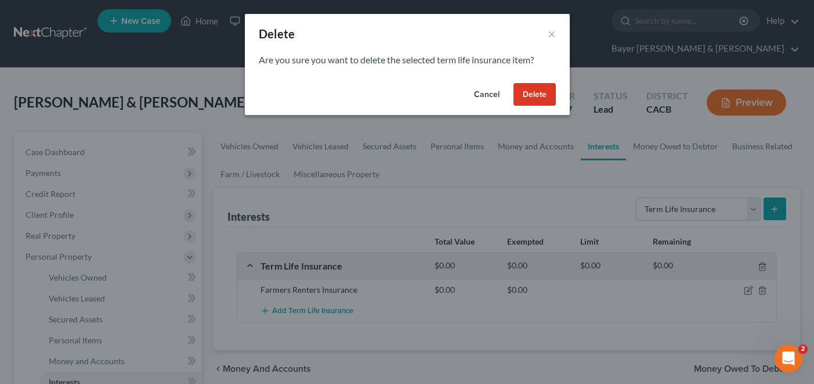
click at [530, 89] on button "Delete" at bounding box center [535, 94] width 42 height 23
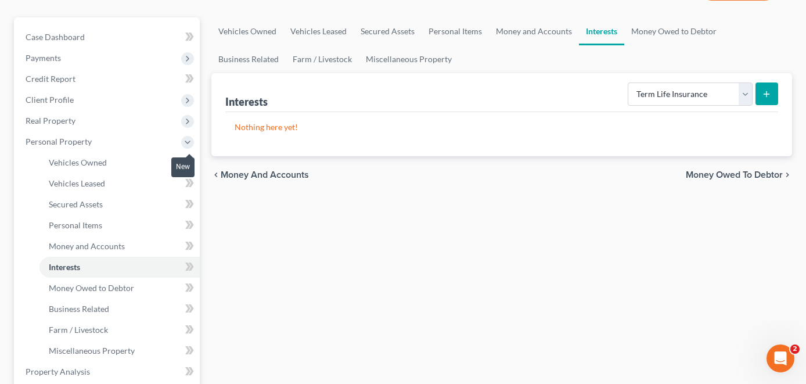
scroll to position [116, 0]
click at [666, 16] on link "Money Owed to Debtor" at bounding box center [673, 30] width 99 height 28
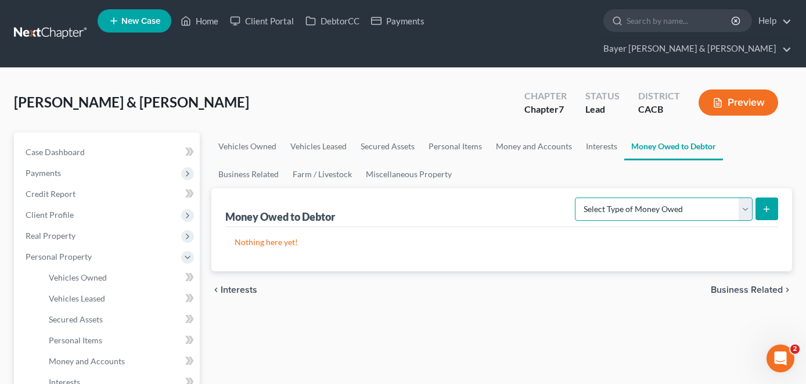
drag, startPoint x: 699, startPoint y: 187, endPoint x: 700, endPoint y: 203, distance: 15.1
click at [699, 197] on select "Select Type of Money Owed Accounts Receivable Alimony Child Support Claims Agai…" at bounding box center [664, 208] width 178 height 23
select select "expected_tax_refund"
click at [576, 197] on select "Select Type of Money Owed Accounts Receivable Alimony Child Support Claims Agai…" at bounding box center [664, 208] width 178 height 23
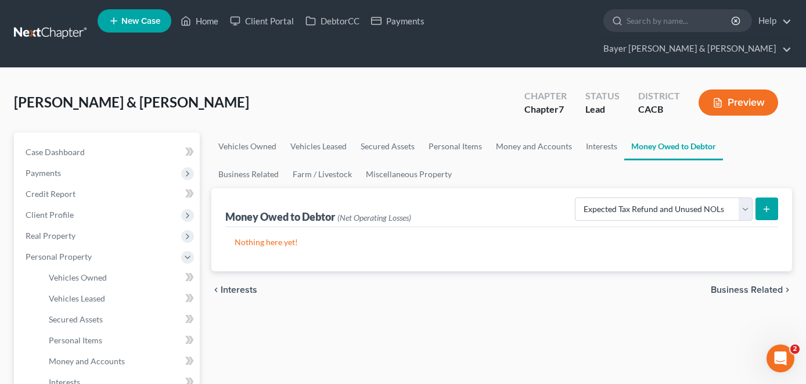
click at [766, 206] on line "submit" at bounding box center [766, 208] width 0 height 5
select select "0"
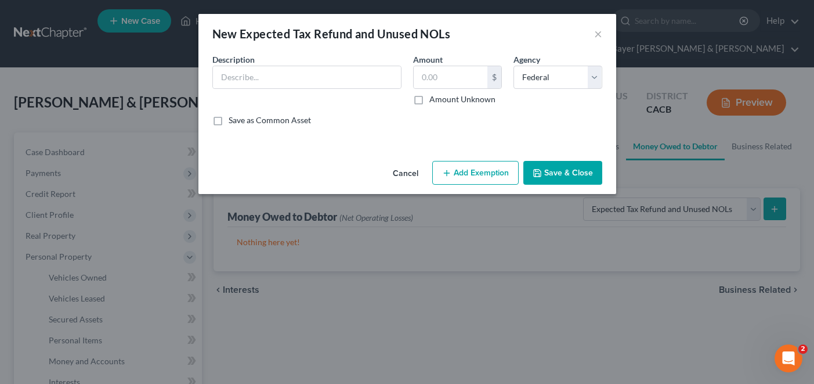
click at [401, 171] on button "Cancel" at bounding box center [406, 173] width 44 height 23
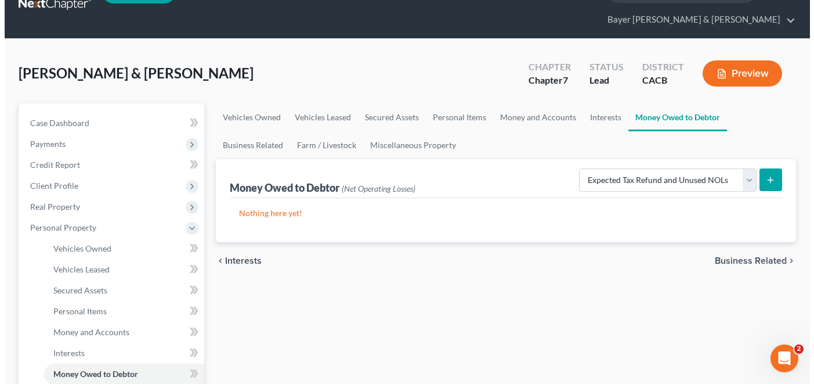
scroll to position [116, 0]
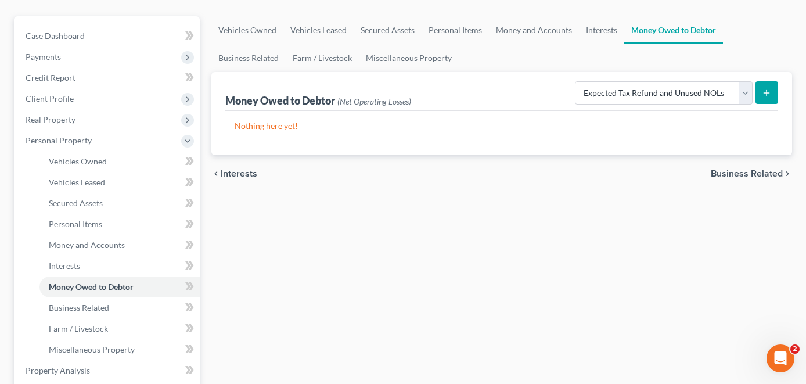
click at [773, 81] on button "submit" at bounding box center [766, 92] width 23 height 23
select select "0"
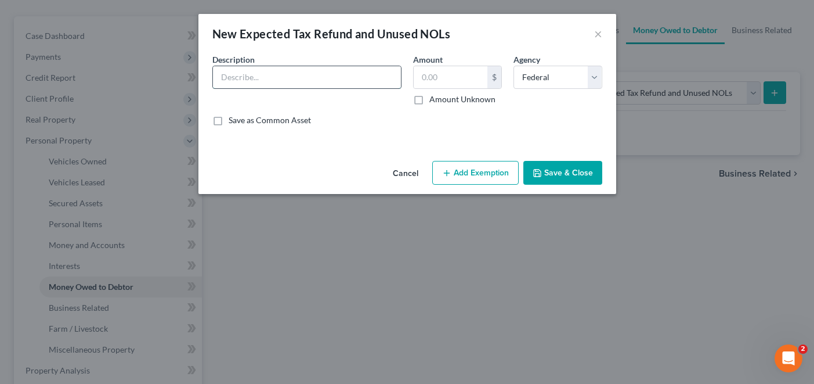
click at [294, 77] on input "text" at bounding box center [307, 77] width 188 height 22
type input "2025 Estimated pro-rated tax refund"
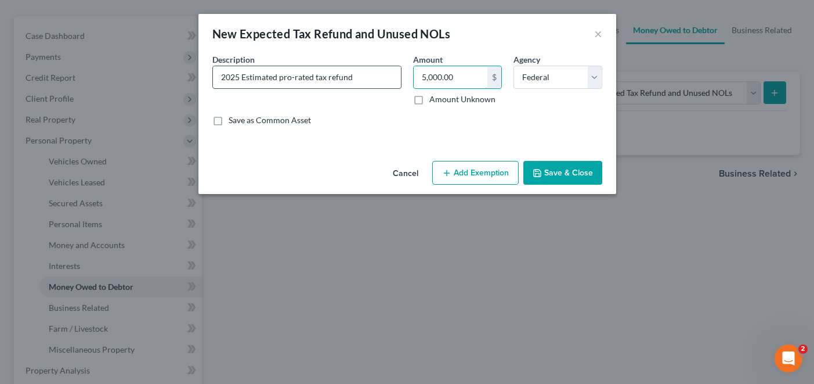
type input "5,000.00"
click at [301, 135] on div "Description * 2025 Estimated pro-rated tax refund Amount 5,000.00 $ Amount Unkn…" at bounding box center [408, 94] width 402 height 82
click at [465, 179] on button "Add Exemption" at bounding box center [475, 173] width 86 height 24
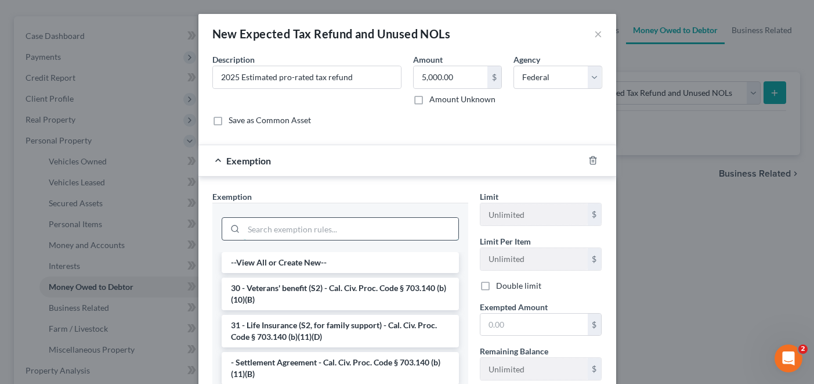
click at [301, 231] on input "search" at bounding box center [351, 229] width 215 height 22
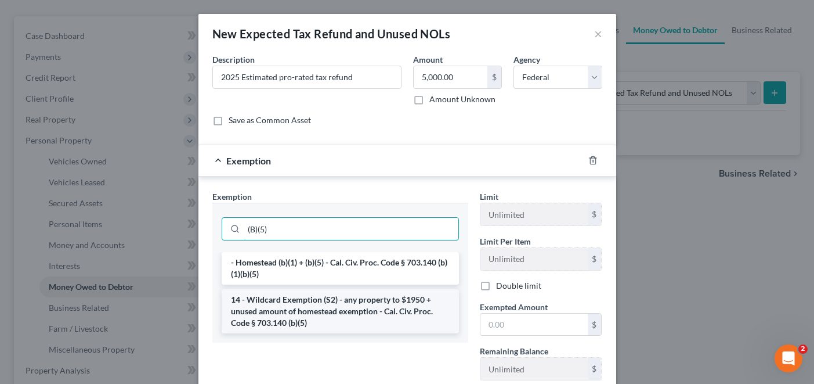
type input "(B)(5)"
click at [304, 304] on li "14 - Wildcard Exemption (S2) - any property to $1950 + unused amount of homeste…" at bounding box center [340, 311] width 237 height 44
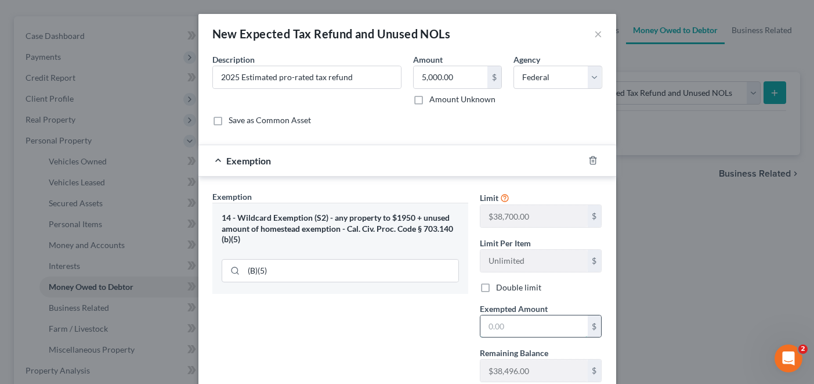
click at [512, 320] on input "text" at bounding box center [534, 326] width 107 height 22
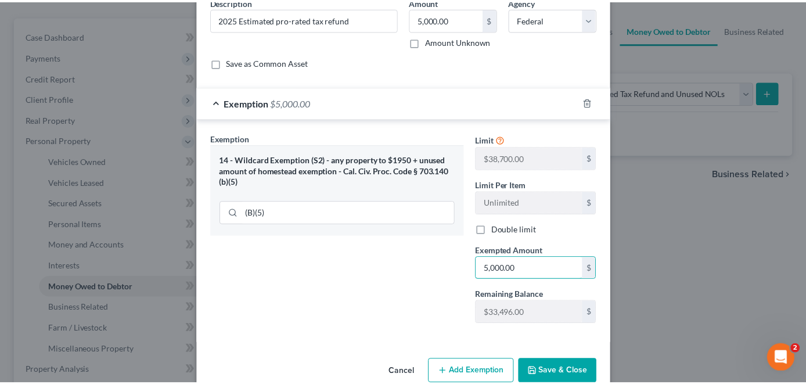
scroll to position [81, 0]
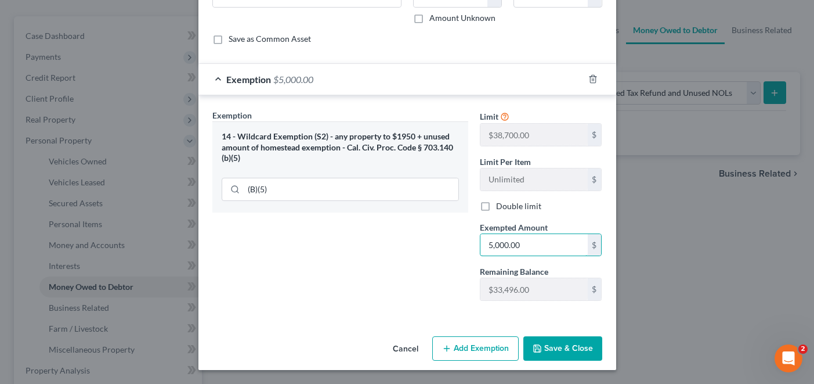
type input "5,000.00"
drag, startPoint x: 562, startPoint y: 335, endPoint x: 548, endPoint y: 346, distance: 18.2
click at [562, 320] on div "Cancel Add Exemption Save & Close" at bounding box center [407, 350] width 418 height 38
click at [541, 320] on button "Save & Close" at bounding box center [562, 348] width 79 height 24
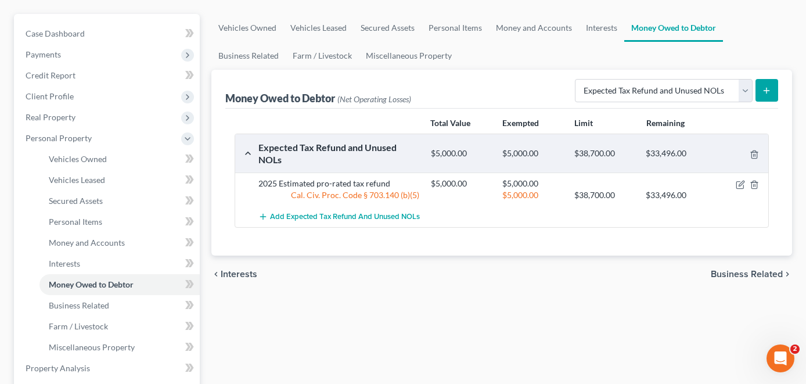
scroll to position [0, 0]
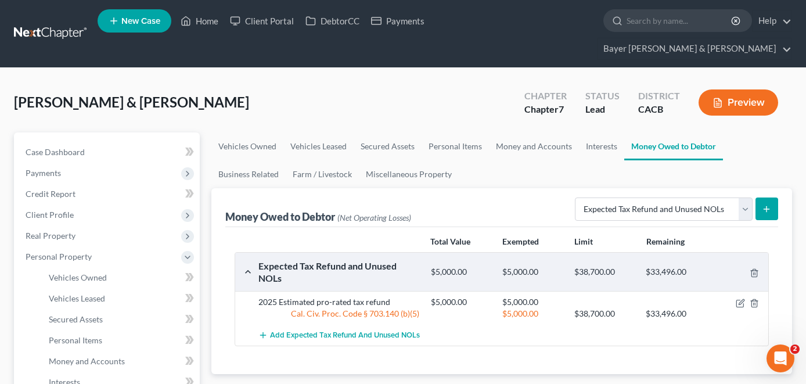
click at [732, 89] on button "Preview" at bounding box center [738, 102] width 80 height 26
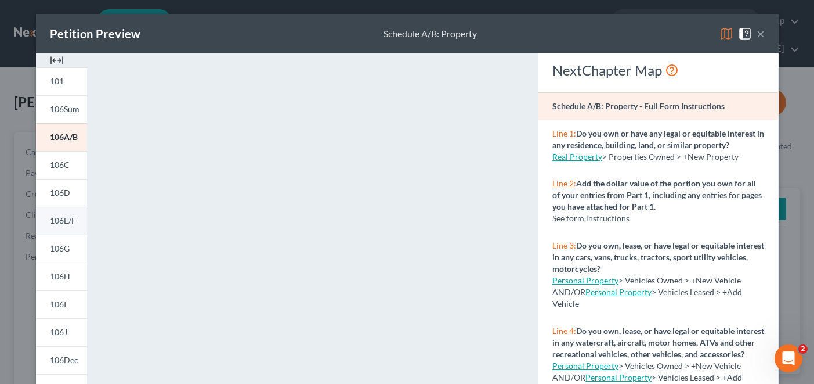
click at [60, 219] on span "106E/F" at bounding box center [63, 220] width 26 height 10
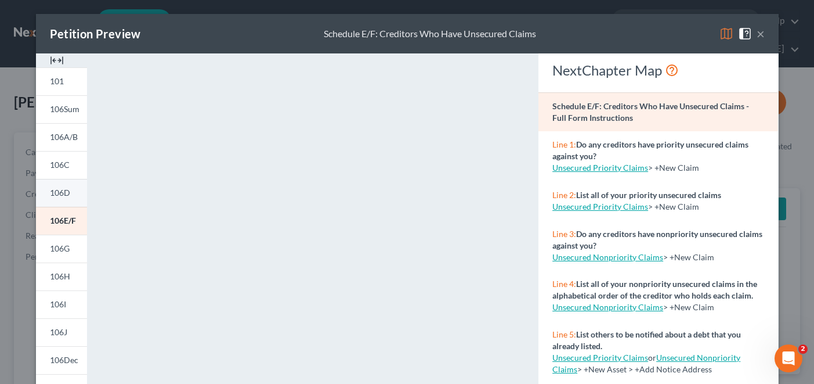
click at [57, 196] on span "106D" at bounding box center [60, 192] width 20 height 10
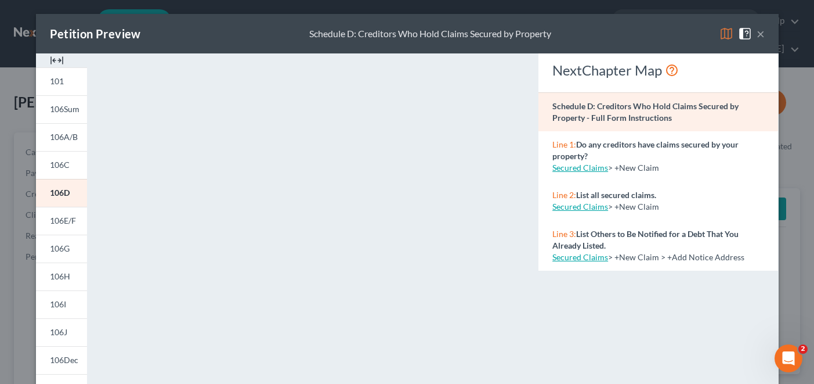
click at [757, 35] on button "×" at bounding box center [761, 34] width 8 height 14
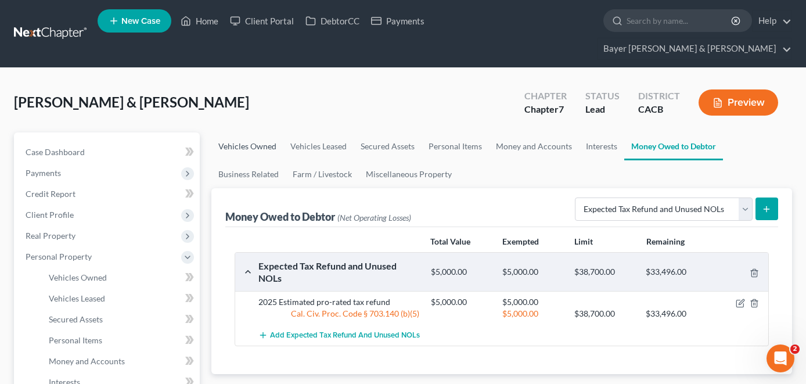
click at [227, 132] on link "Vehicles Owned" at bounding box center [247, 146] width 72 height 28
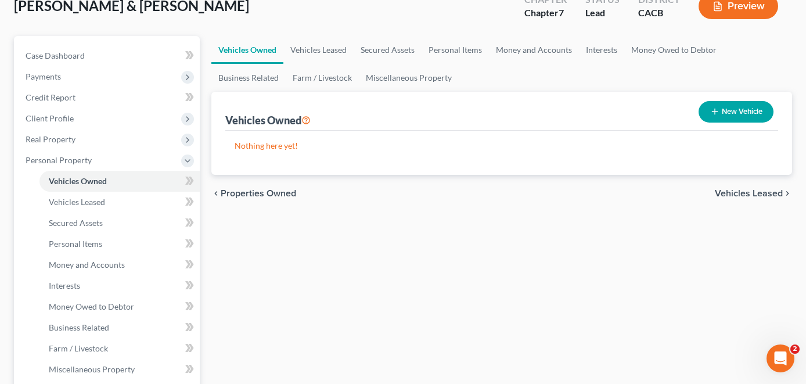
scroll to position [116, 0]
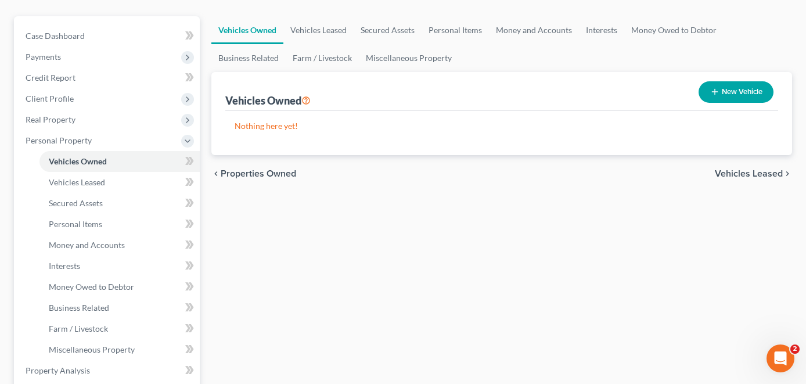
click at [734, 81] on button "New Vehicle" at bounding box center [735, 91] width 75 height 21
select select "0"
select select "2"
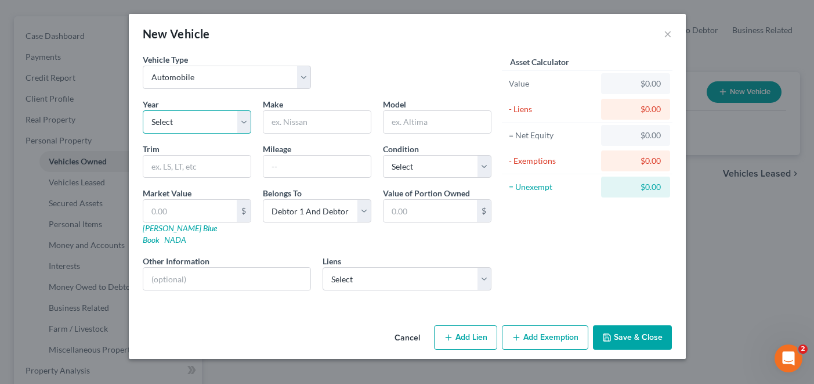
click at [228, 131] on select "Select 2026 2025 2024 2023 2022 2021 2020 2019 2018 2017 2016 2015 2014 2013 20…" at bounding box center [197, 121] width 109 height 23
select select "3"
click at [143, 110] on select "Select 2026 2025 2024 2023 2022 2021 2020 2019 2018 2017 2016 2015 2014 2013 20…" at bounding box center [197, 121] width 109 height 23
drag, startPoint x: 406, startPoint y: 330, endPoint x: 389, endPoint y: 324, distance: 17.1
click at [406, 320] on button "Cancel" at bounding box center [407, 337] width 44 height 23
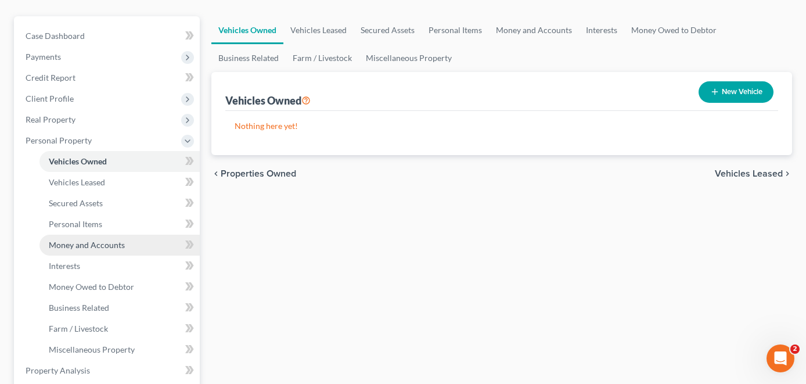
drag, startPoint x: 309, startPoint y: 301, endPoint x: 165, endPoint y: 214, distance: 168.0
click at [309, 301] on div "Vehicles Owned Vehicles Leased Secured Assets Personal Items Money and Accounts…" at bounding box center [501, 361] width 592 height 691
click at [467, 286] on div "Vehicles Owned Vehicles Leased Secured Assets Personal Items Money and Accounts…" at bounding box center [501, 361] width 592 height 691
click at [721, 81] on button "New Vehicle" at bounding box center [735, 91] width 75 height 21
select select "0"
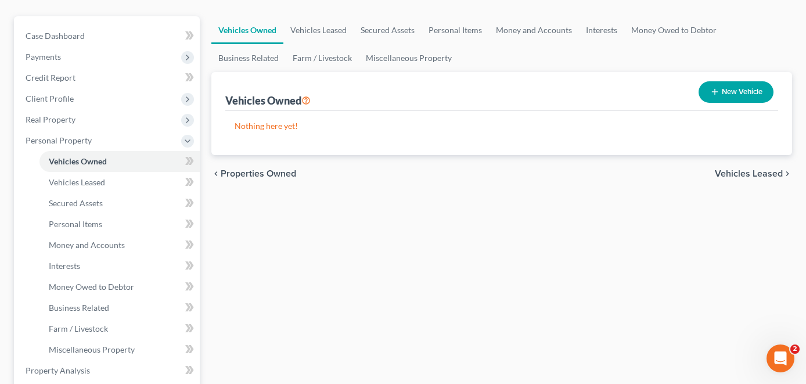
select select "2"
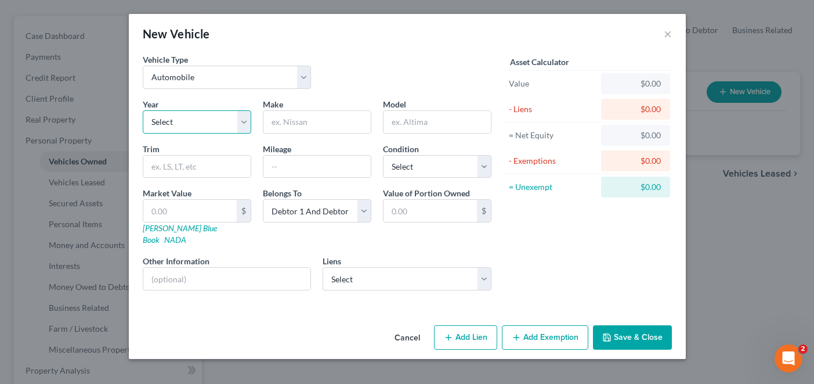
drag, startPoint x: 216, startPoint y: 121, endPoint x: 221, endPoint y: 128, distance: 8.6
click at [216, 121] on select "Select 2026 2025 2024 2023 2022 2021 2020 2019 2018 2017 2016 2015 2014 2013 20…" at bounding box center [197, 121] width 109 height 23
select select "3"
click at [143, 110] on select "Select 2026 2025 2024 2023 2022 2021 2020 2019 2018 2017 2016 2015 2014 2013 20…" at bounding box center [197, 121] width 109 height 23
click at [305, 118] on input "text" at bounding box center [316, 122] width 107 height 22
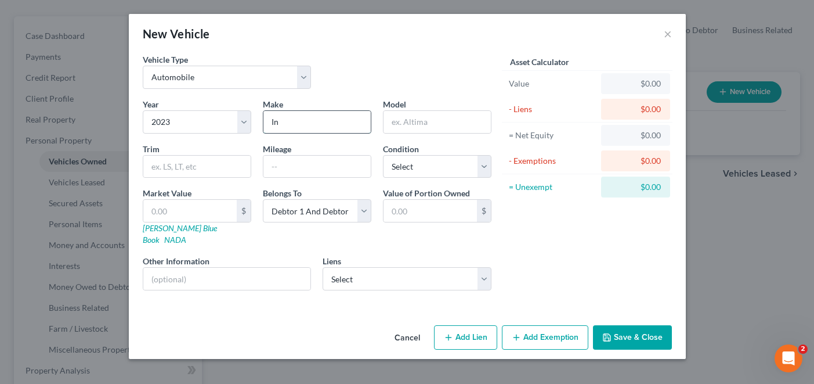
type input "I"
type input "Acura"
type input "Integra"
type input "20,372"
click at [186, 216] on input "text" at bounding box center [189, 211] width 93 height 22
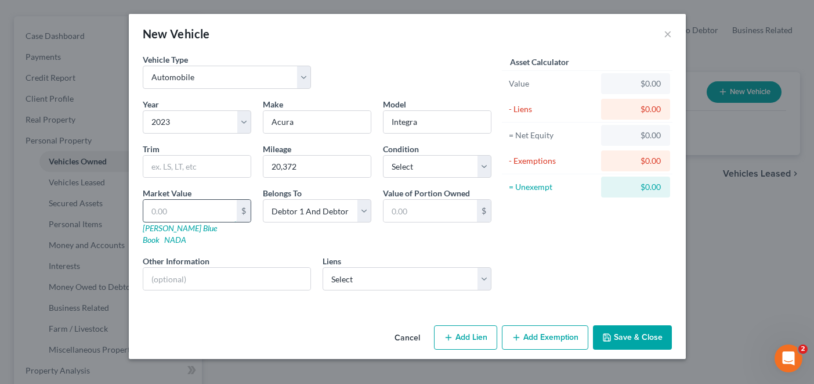
type input "3"
type input "3.00"
type input "30"
type input "30.00"
type input "300"
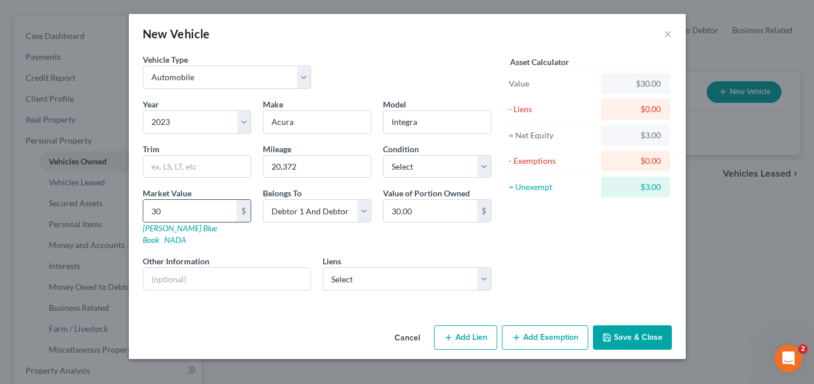
type input "300.00"
type input "3000"
type input "3,000.00"
type input "3,0000"
type input "30,000.00"
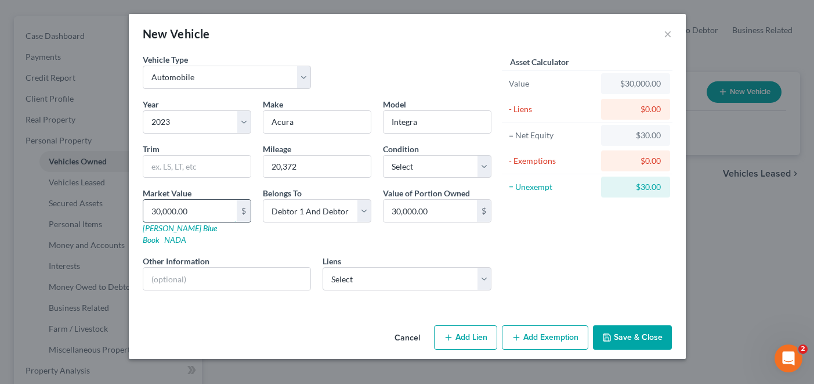
type input "30,000.00"
click at [619, 320] on button "Save & Close" at bounding box center [632, 337] width 79 height 24
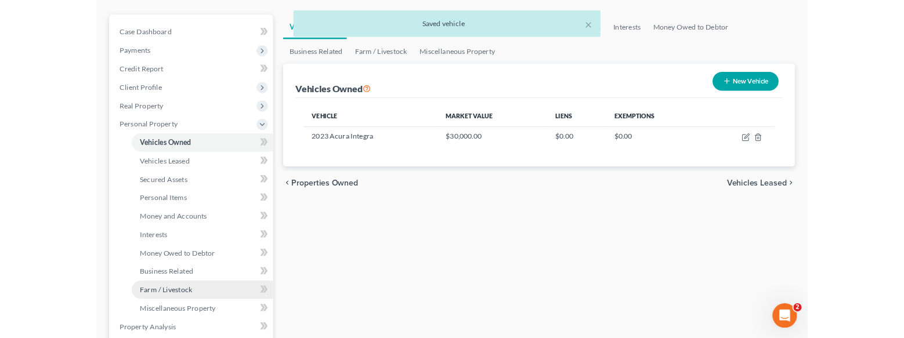
scroll to position [174, 0]
